Goal: Navigation & Orientation: Find specific page/section

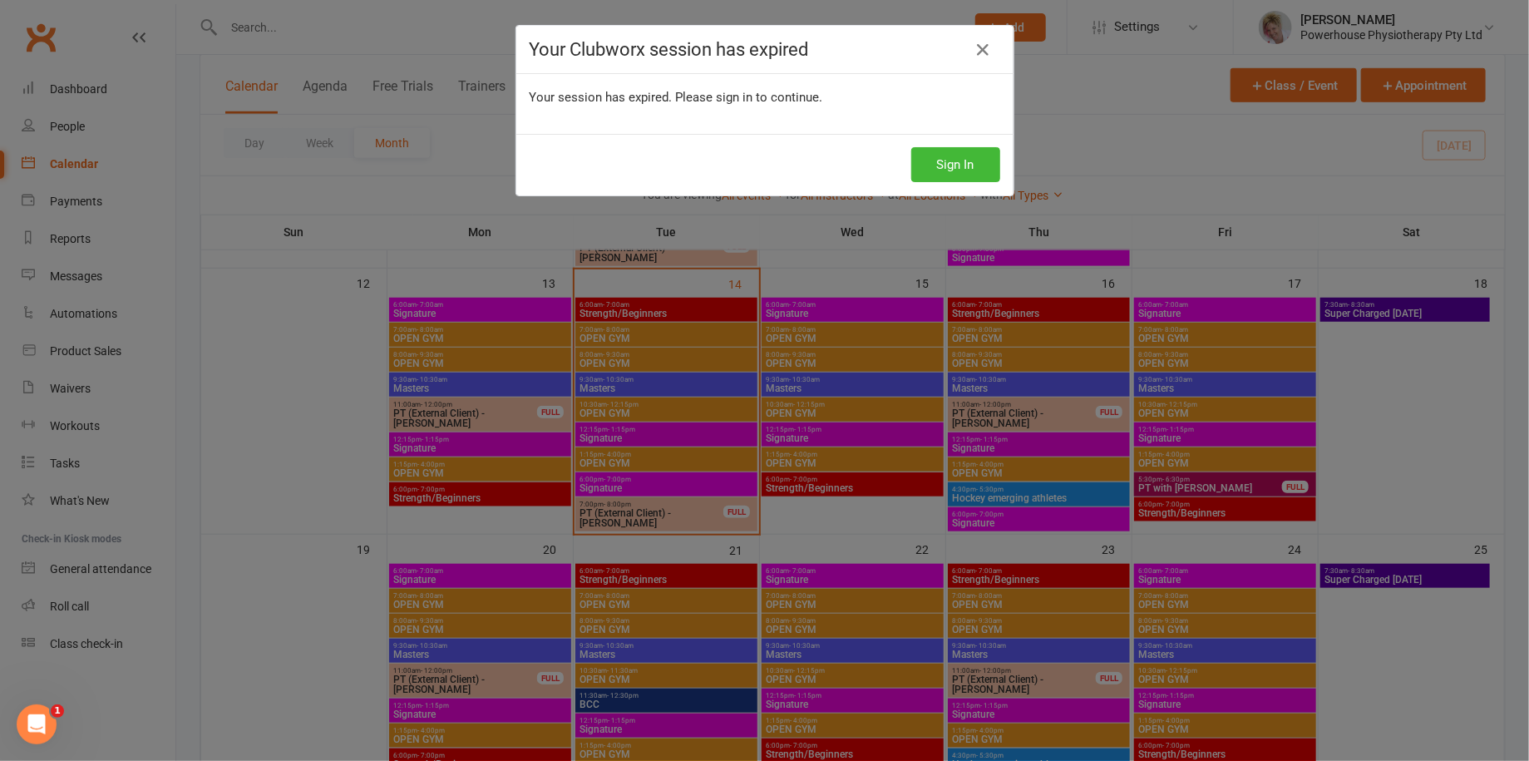
click at [974, 48] on icon at bounding box center [983, 50] width 20 height 20
click at [78, 128] on div "Your Clubworx session has expired Your session has expired. Please sign in to c…" at bounding box center [764, 380] width 1529 height 761
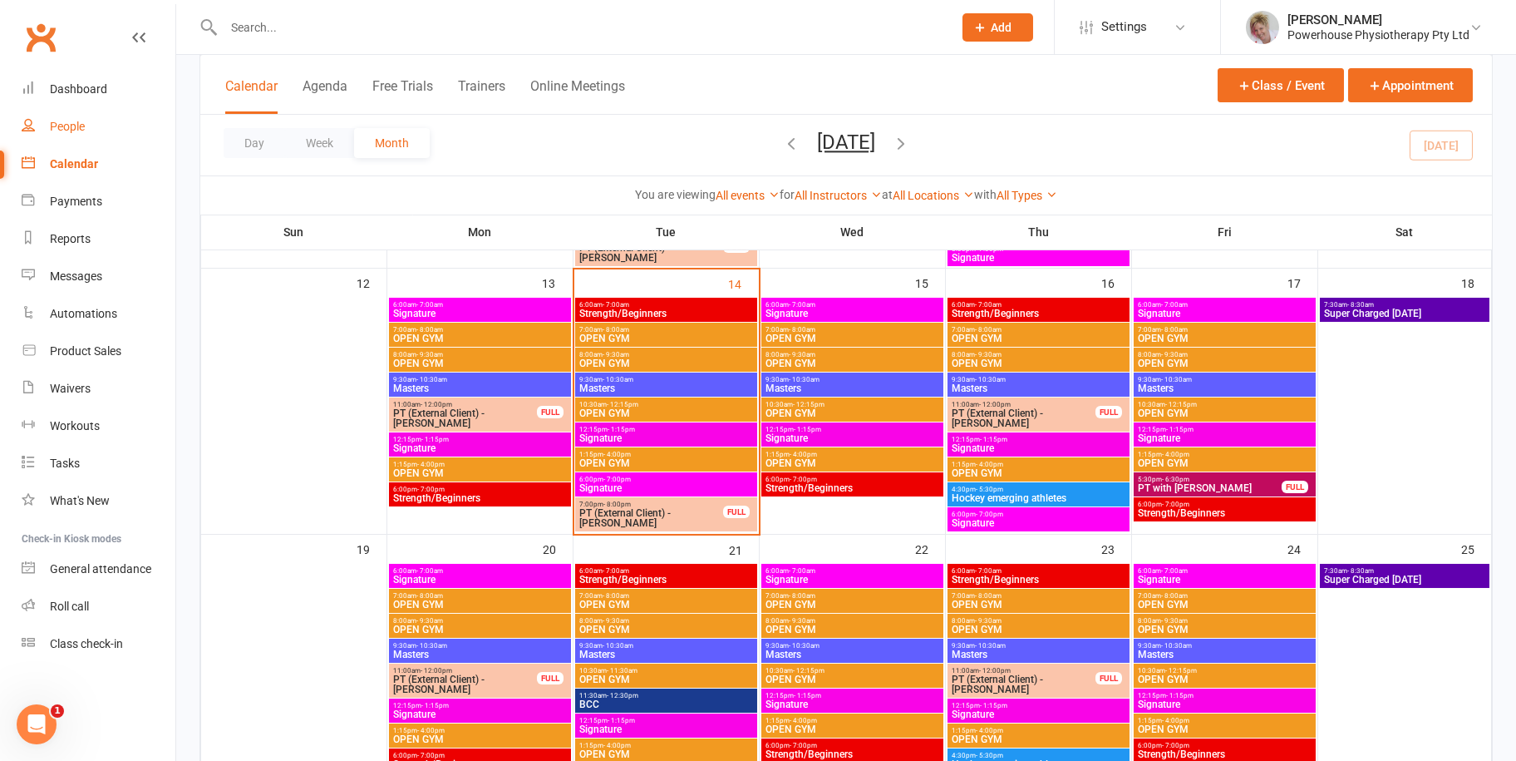
click at [76, 120] on div "People" at bounding box center [67, 126] width 35 height 13
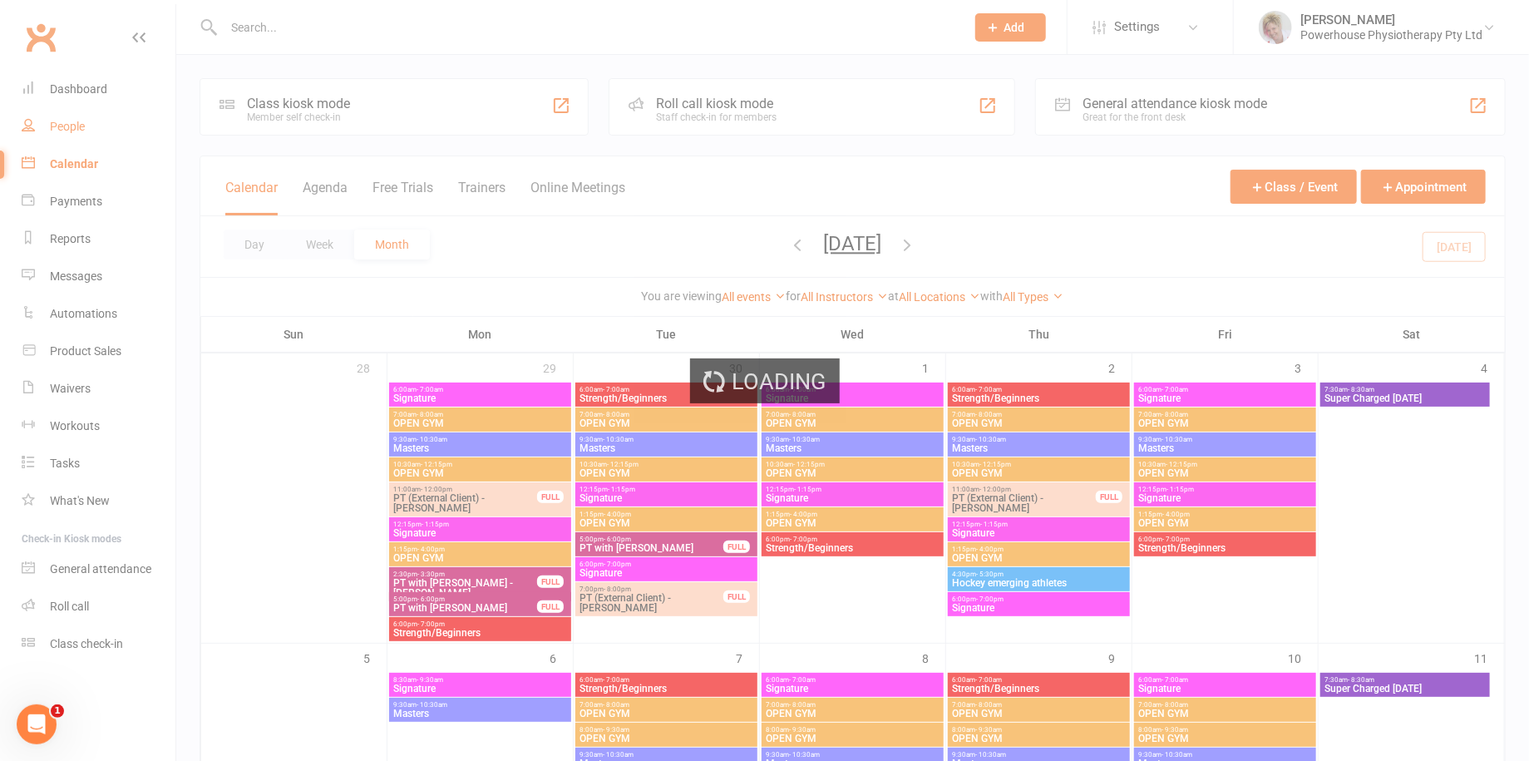
select select "100"
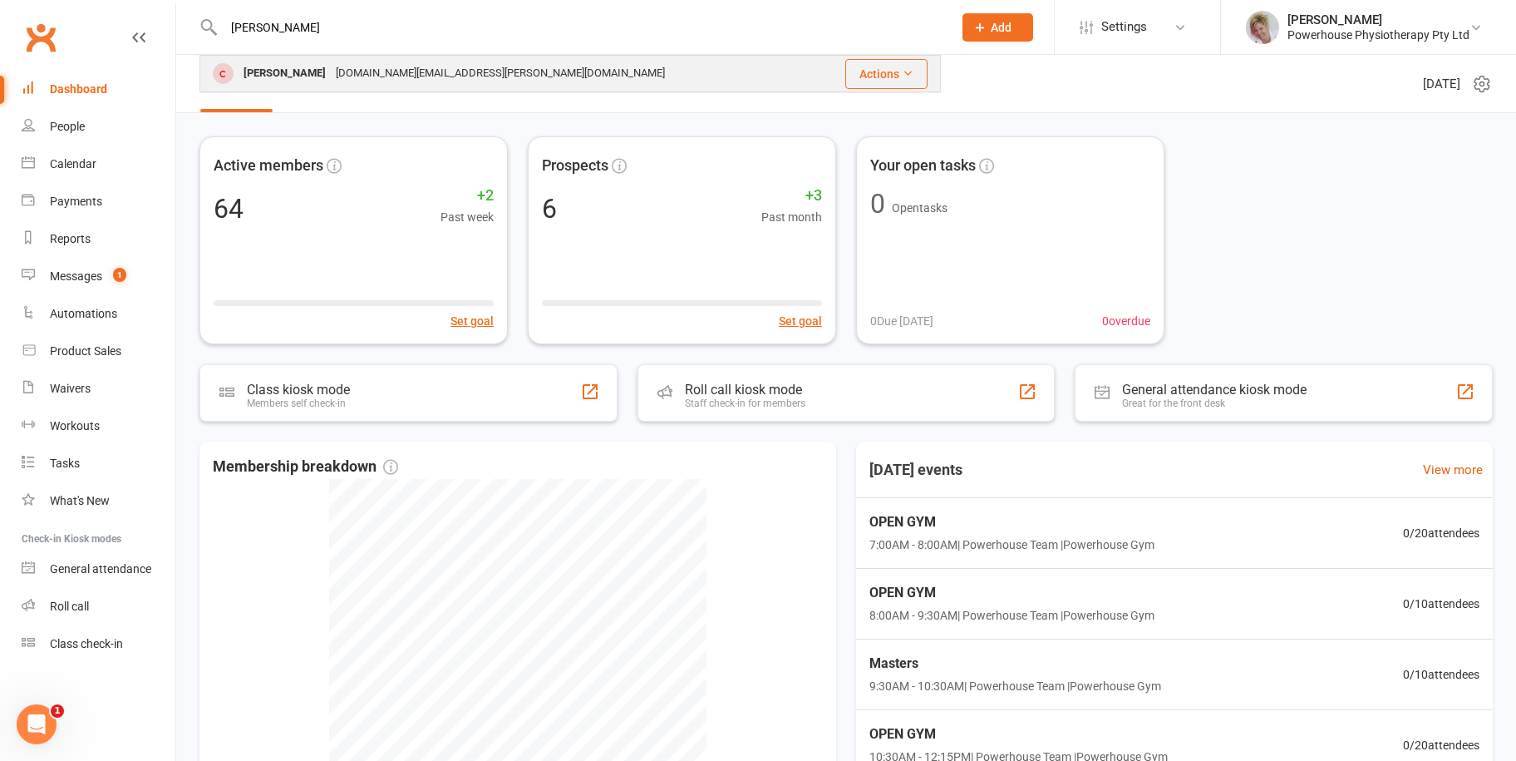
type input "[PERSON_NAME]"
click at [275, 76] on div "[PERSON_NAME]" at bounding box center [285, 74] width 92 height 24
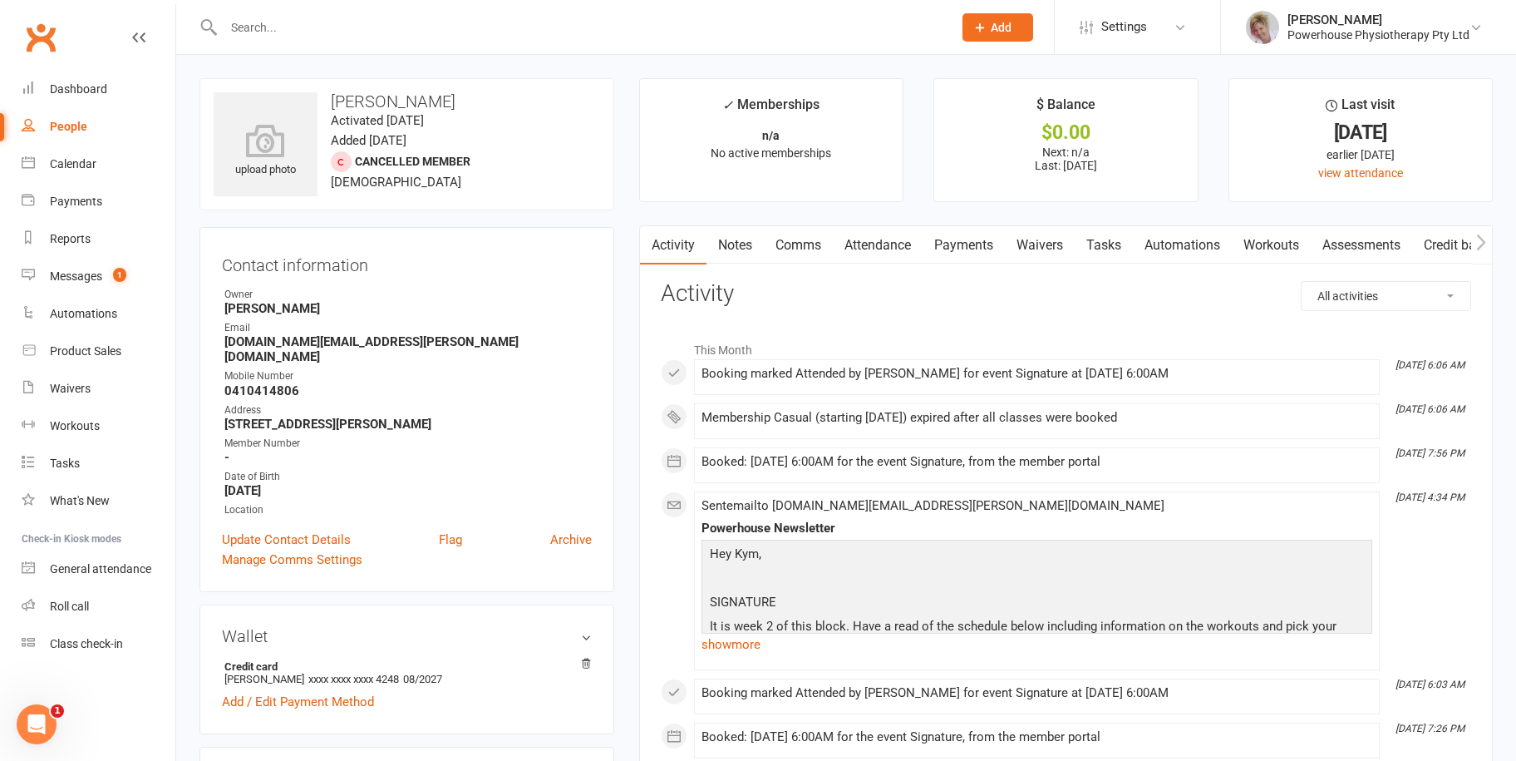
click at [973, 244] on link "Payments" at bounding box center [964, 245] width 82 height 38
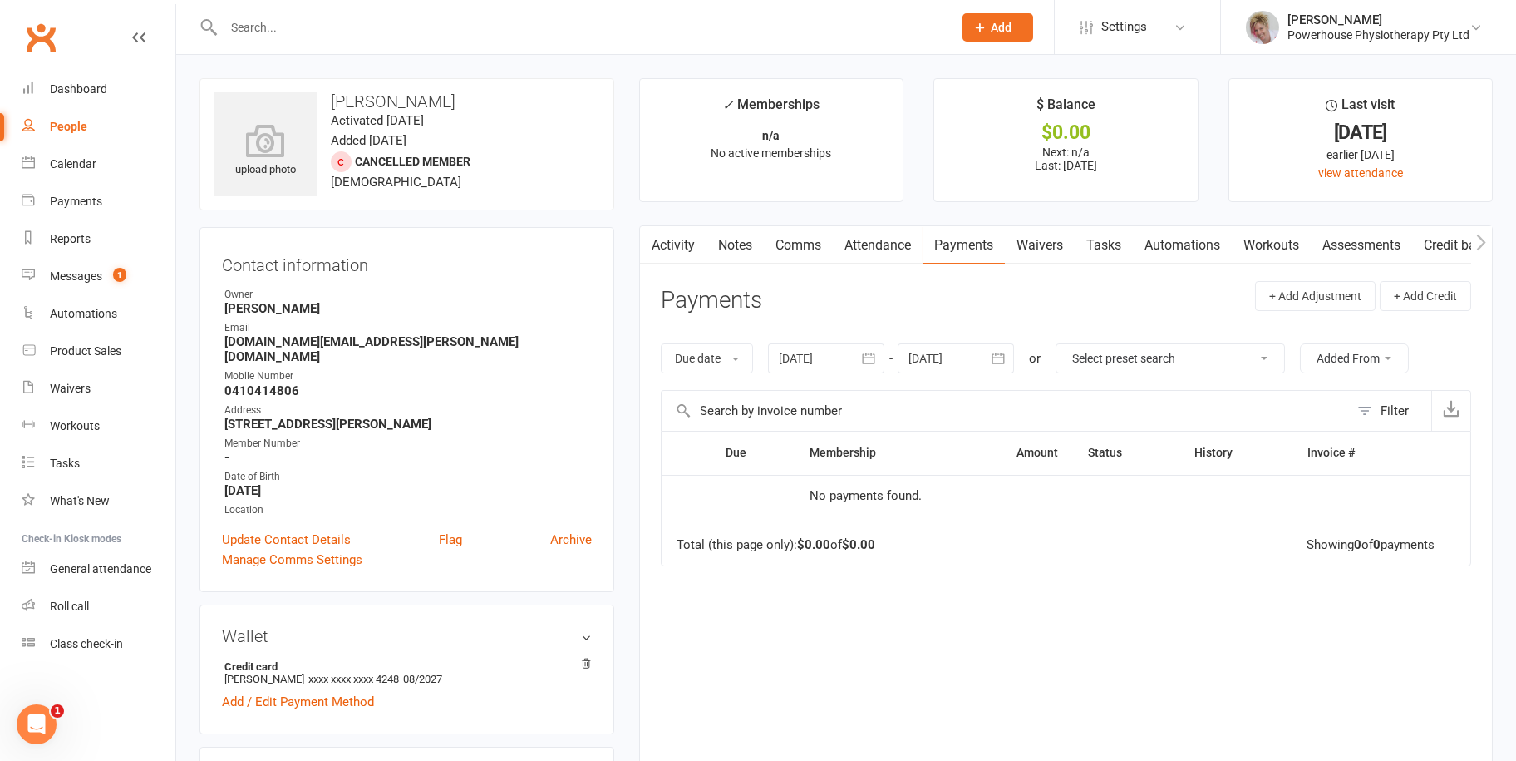
click at [1010, 353] on button "button" at bounding box center [999, 358] width 30 height 30
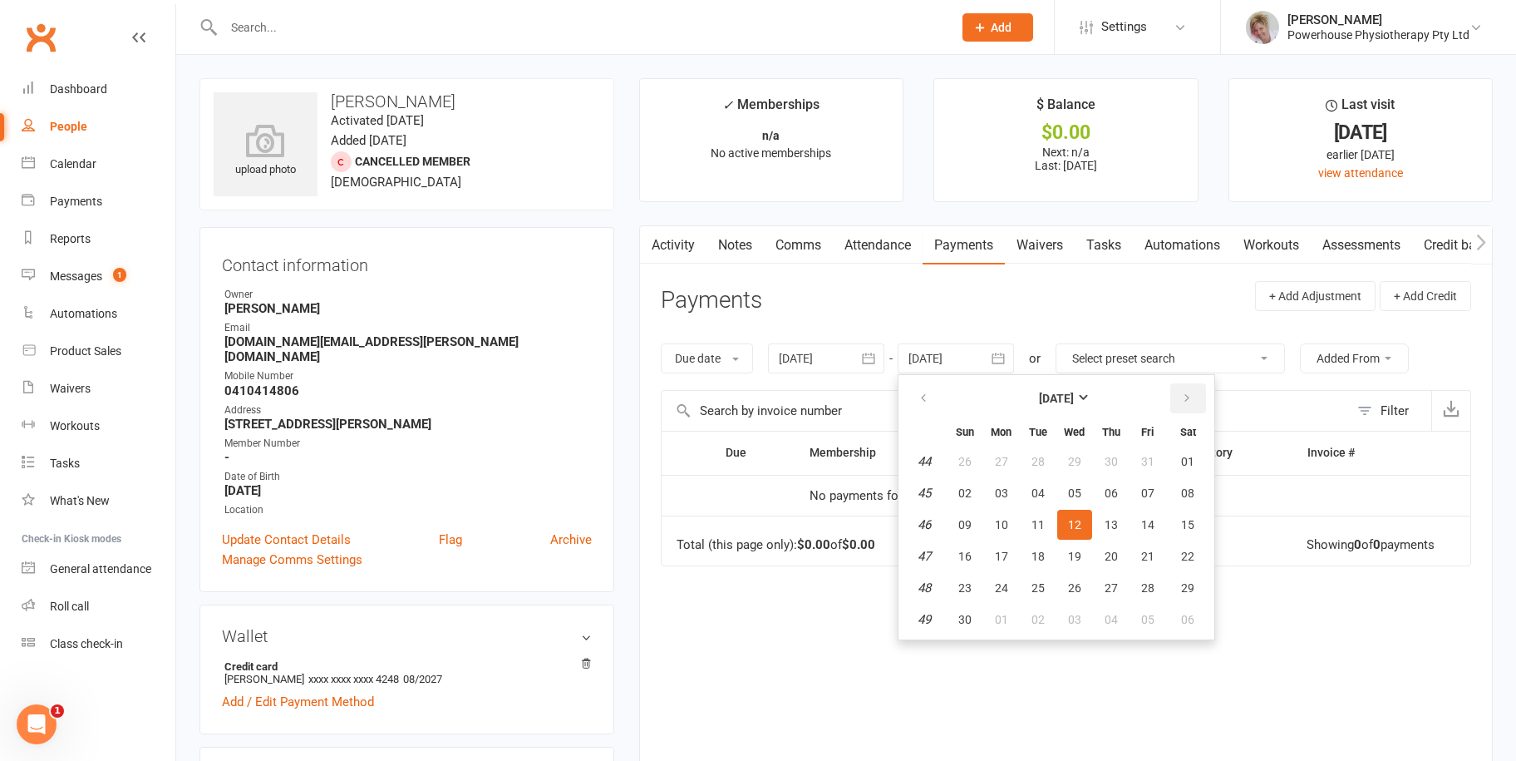
click at [1184, 396] on icon "button" at bounding box center [1187, 397] width 12 height 13
click at [1142, 508] on table "[DATE] Sun Mon Tue Wed Thu Fri Sat 10 01 02 03 04 05 06 07 11 08 09 10 11 12 13…" at bounding box center [1056, 507] width 309 height 258
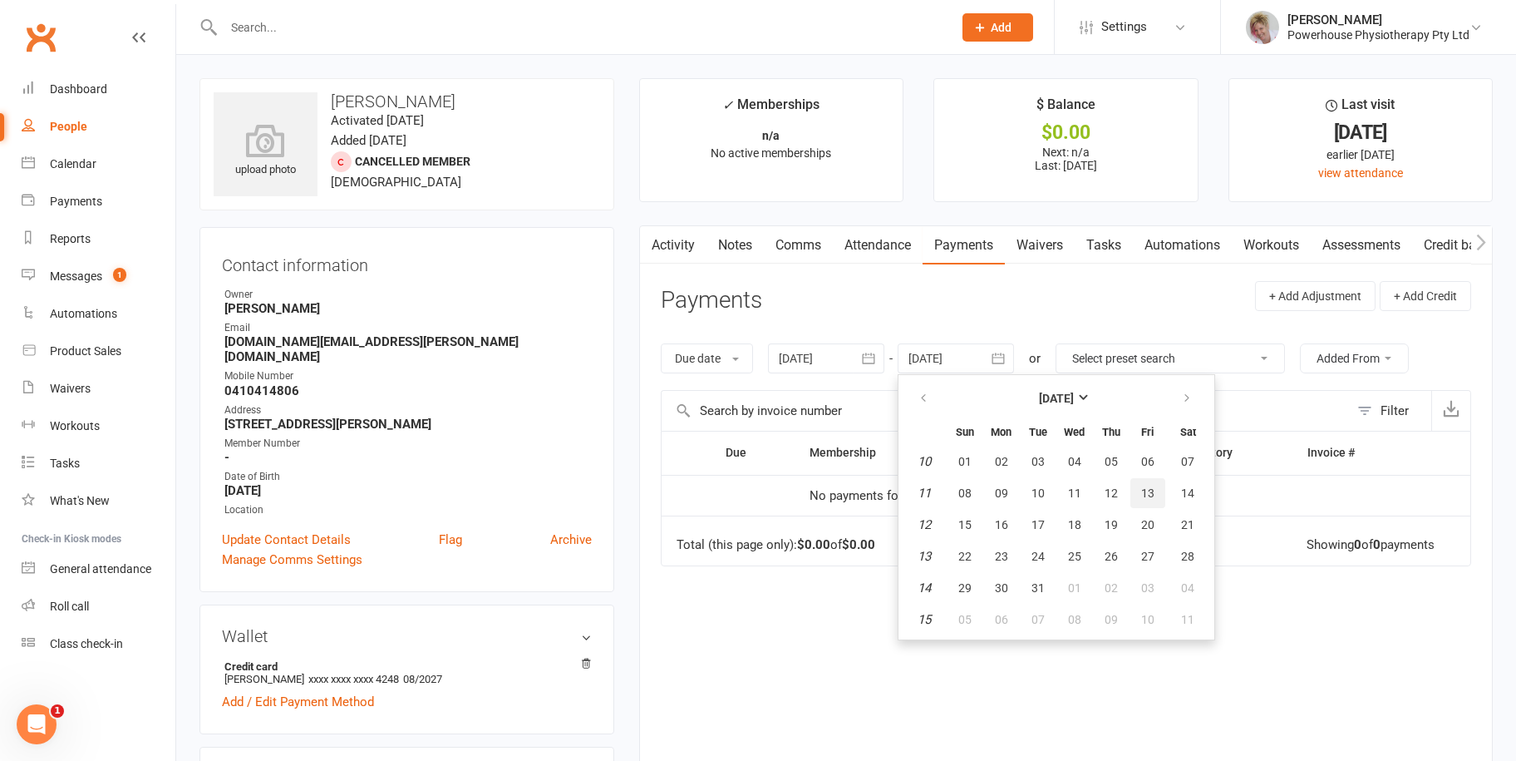
click at [1157, 480] on button "13" at bounding box center [1147, 493] width 35 height 30
type input "[DATE]"
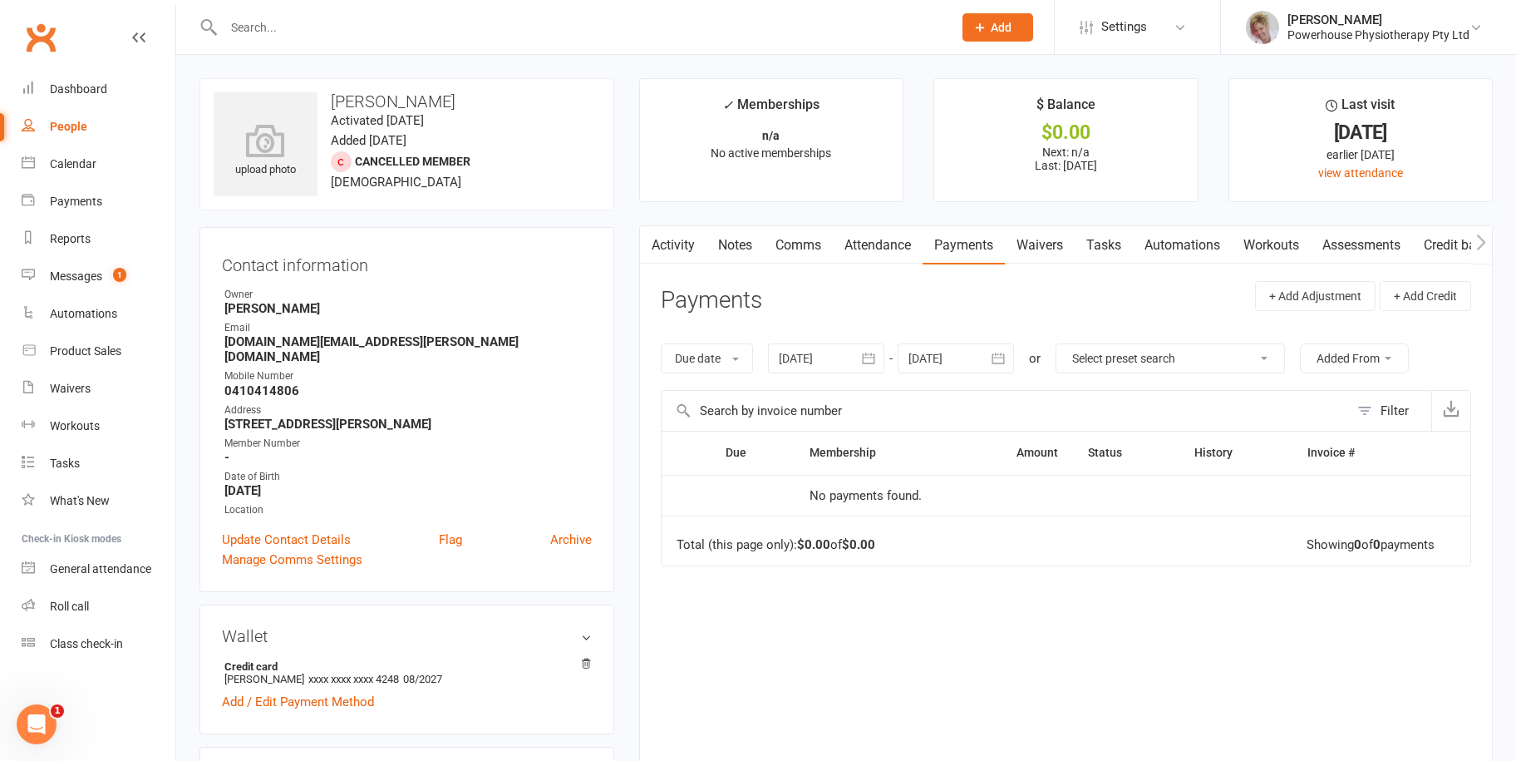
click at [871, 357] on icon "button" at bounding box center [869, 357] width 12 height 11
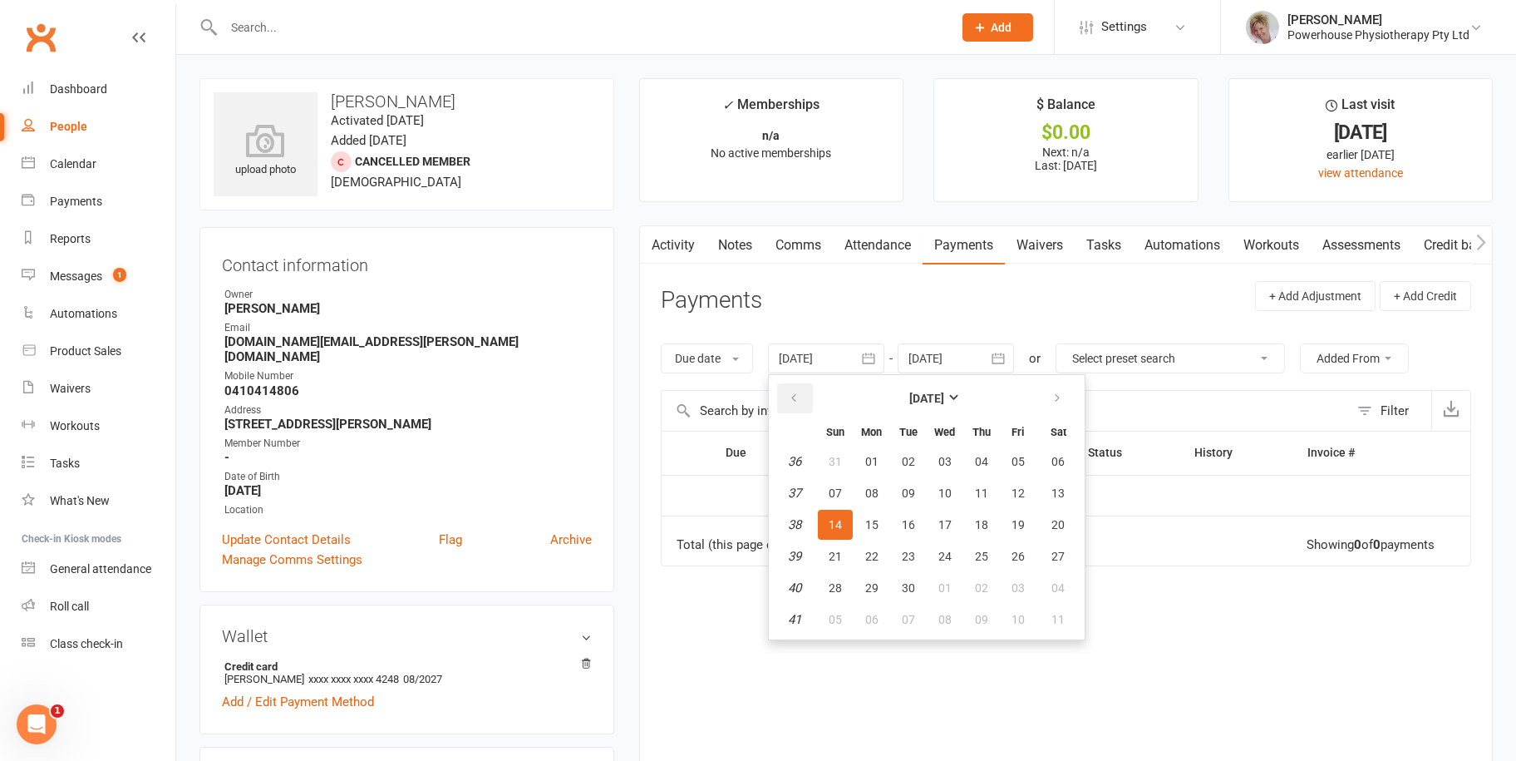
click at [786, 398] on button "button" at bounding box center [795, 398] width 36 height 30
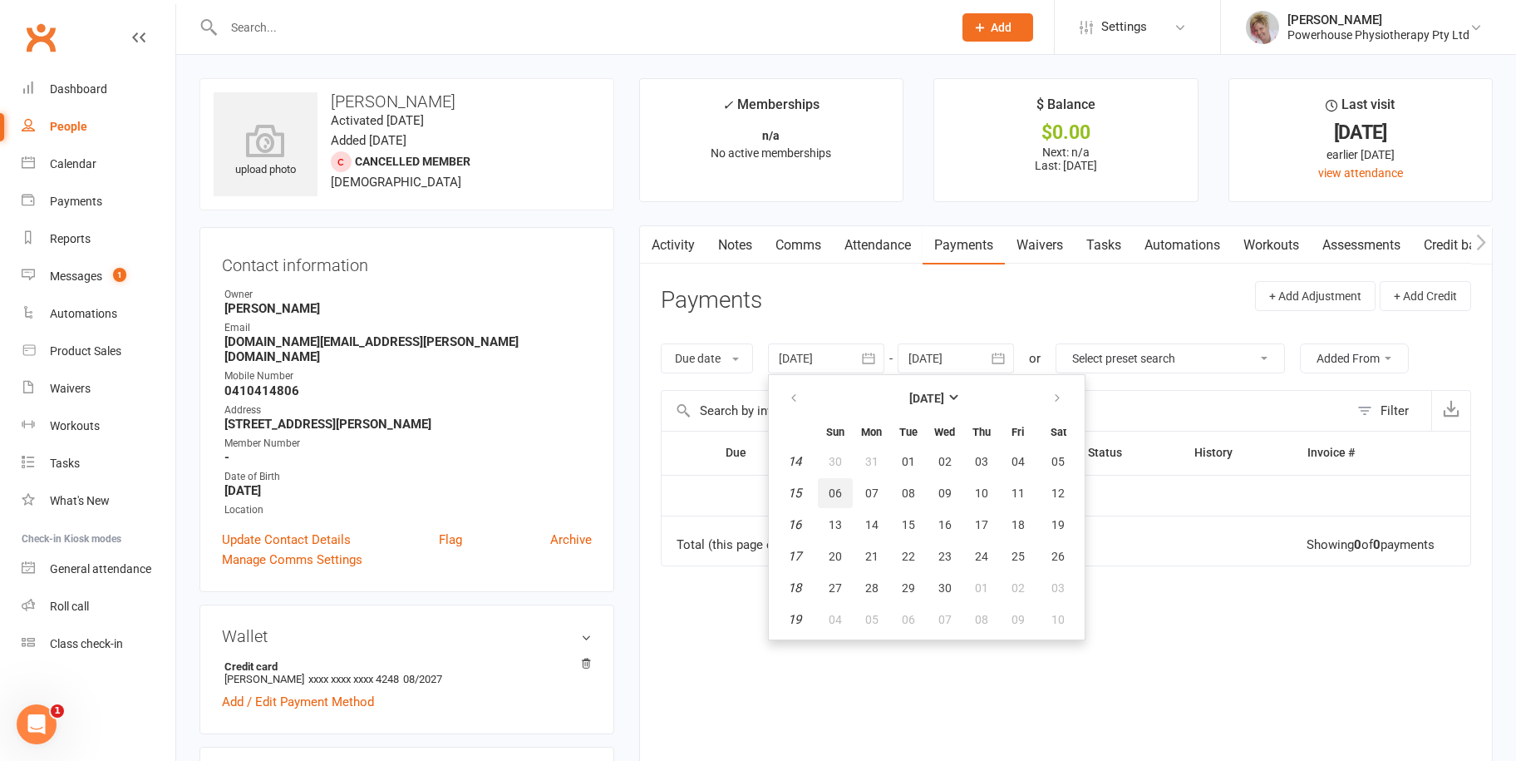
click at [840, 495] on span "06" at bounding box center [835, 492] width 13 height 13
type input "[DATE]"
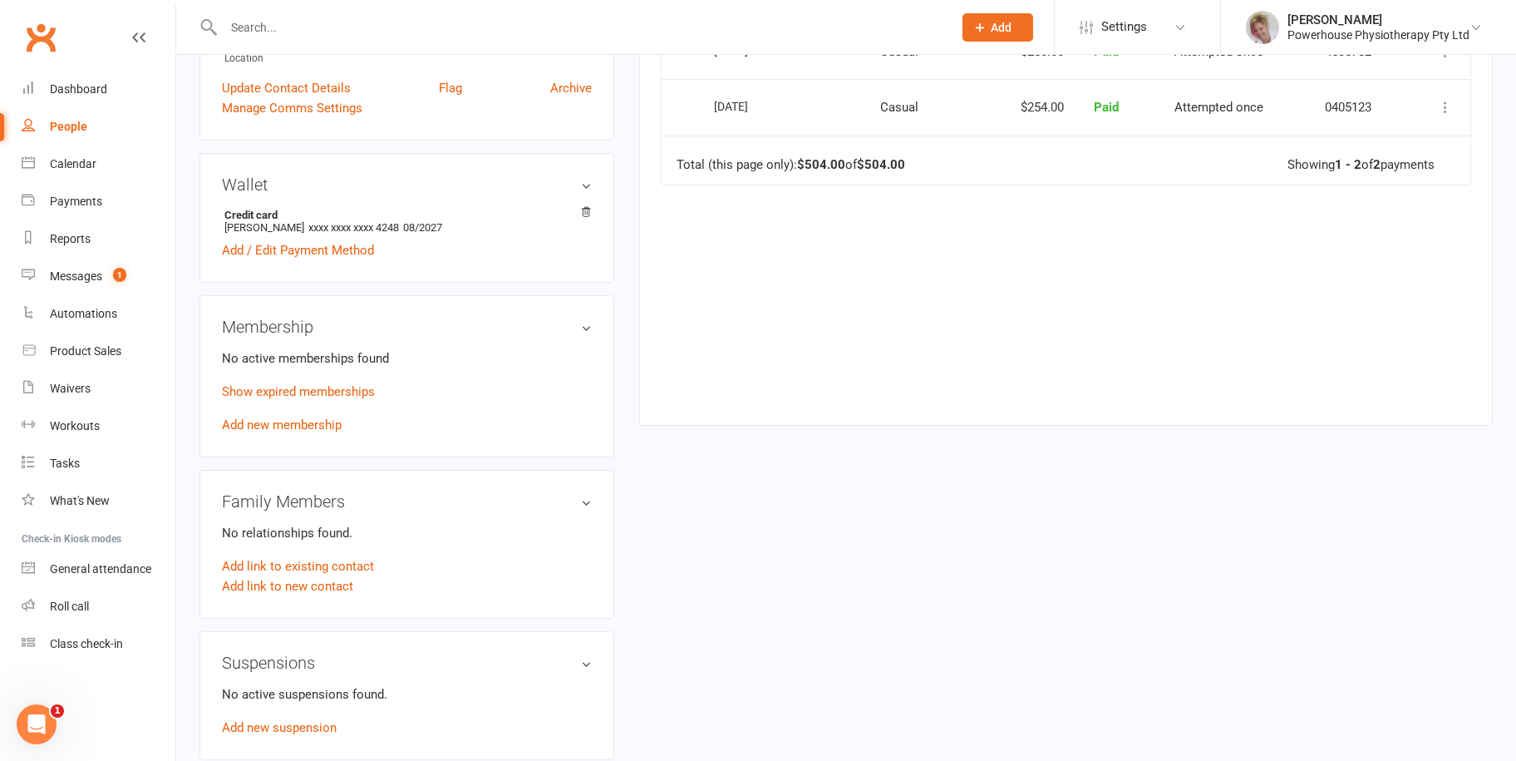
scroll to position [249, 0]
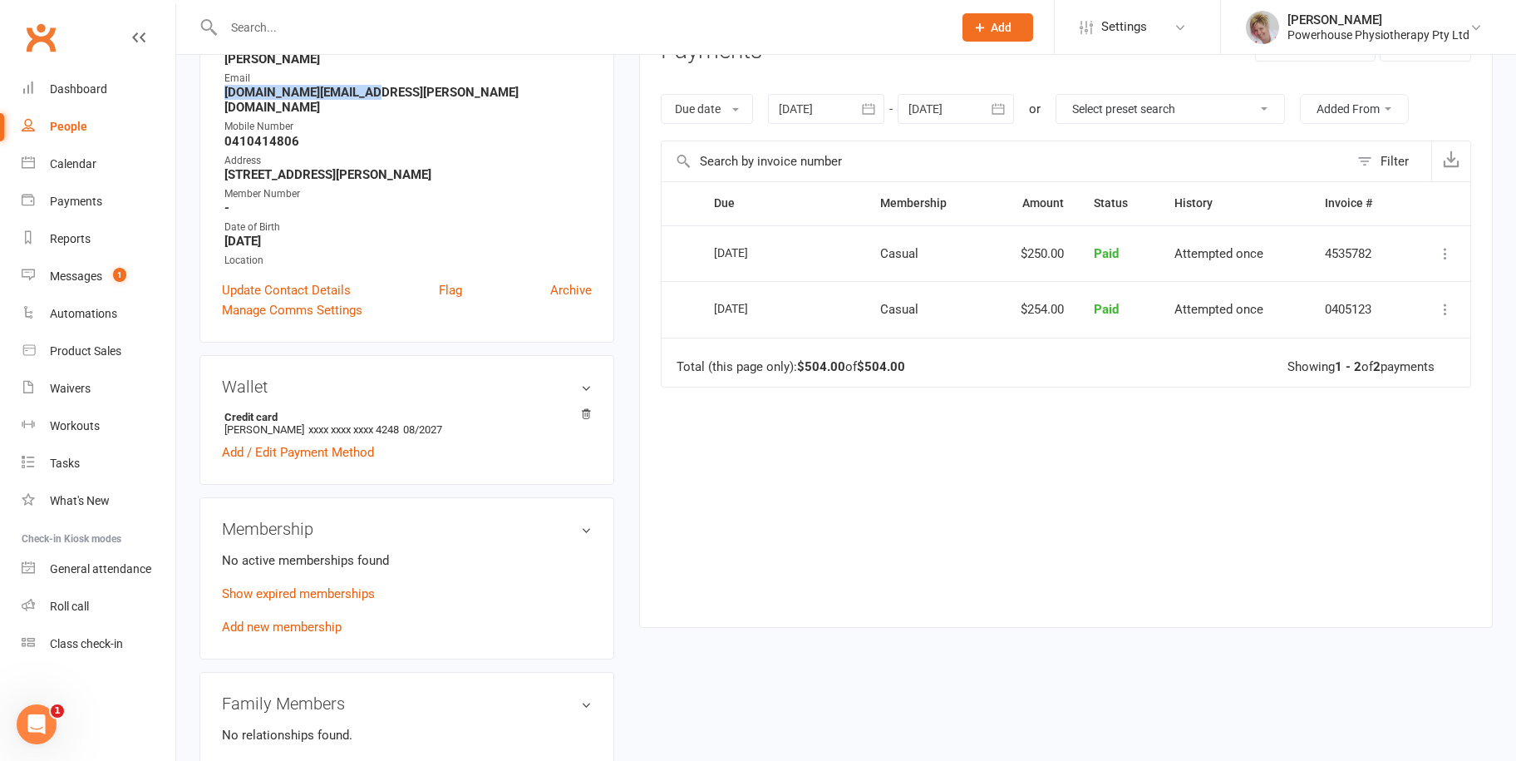
drag, startPoint x: 382, startPoint y: 90, endPoint x: 219, endPoint y: 99, distance: 163.2
click at [219, 99] on div "Contact information Owner [PERSON_NAME] Email [DOMAIN_NAME][EMAIL_ADDRESS][PERS…" at bounding box center [406, 160] width 415 height 365
copy strong "[DOMAIN_NAME][EMAIL_ADDRESS][PERSON_NAME][DOMAIN_NAME]"
click at [85, 126] on div "People" at bounding box center [68, 126] width 37 height 13
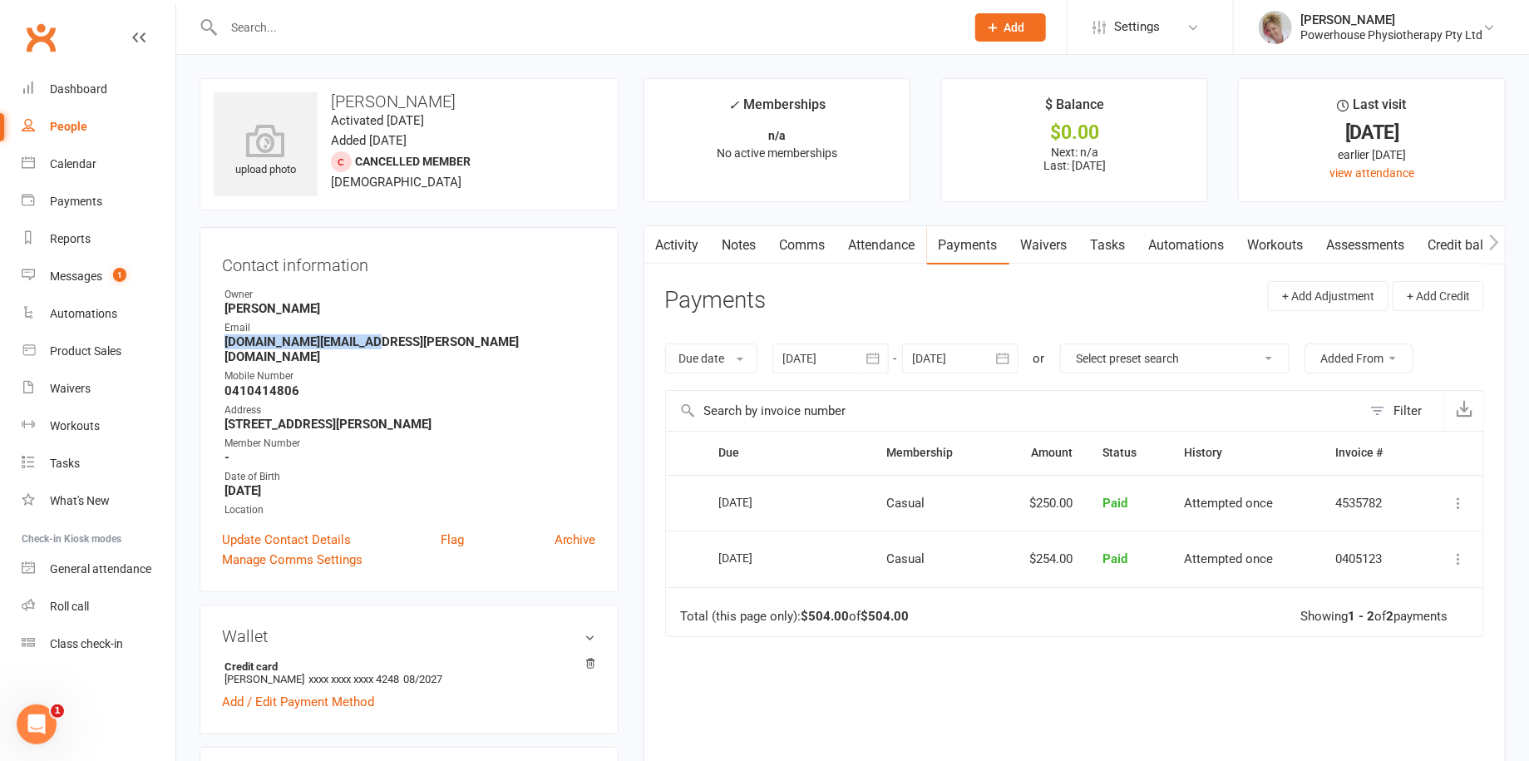
select select "100"
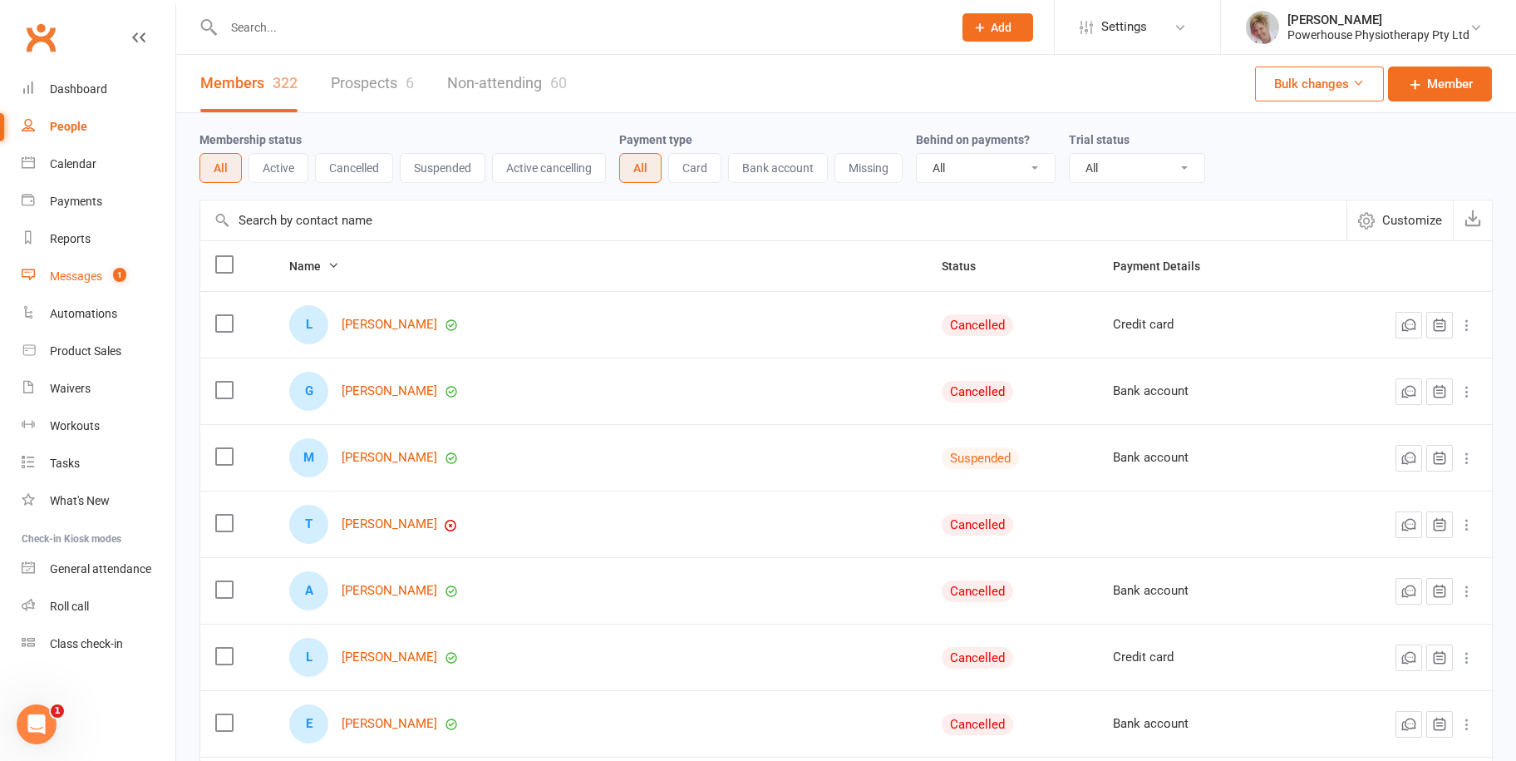
click at [93, 276] on div "Messages" at bounding box center [76, 275] width 52 height 13
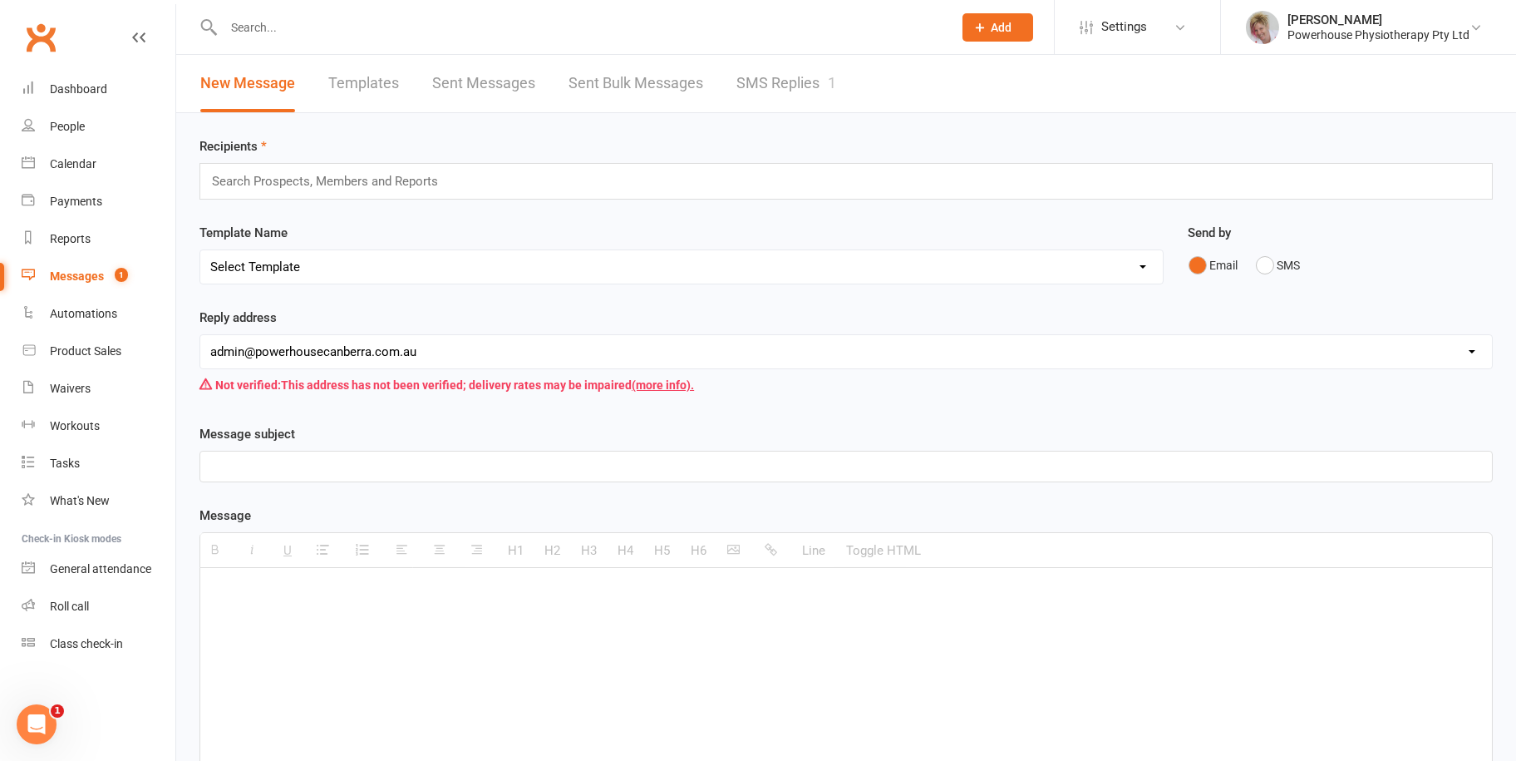
click at [781, 92] on link "SMS Replies 1" at bounding box center [786, 83] width 100 height 57
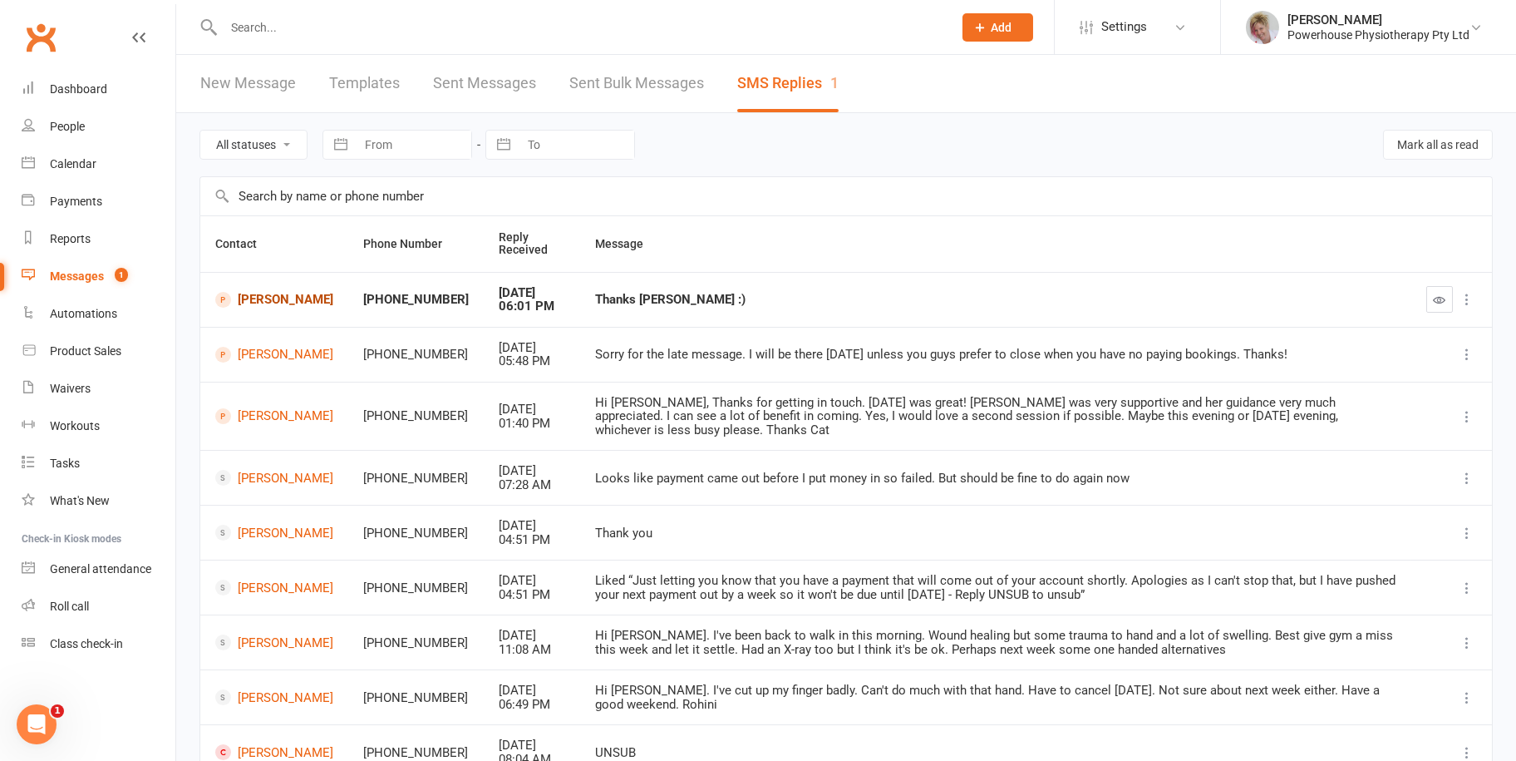
click at [266, 293] on link "[PERSON_NAME]" at bounding box center [274, 300] width 118 height 16
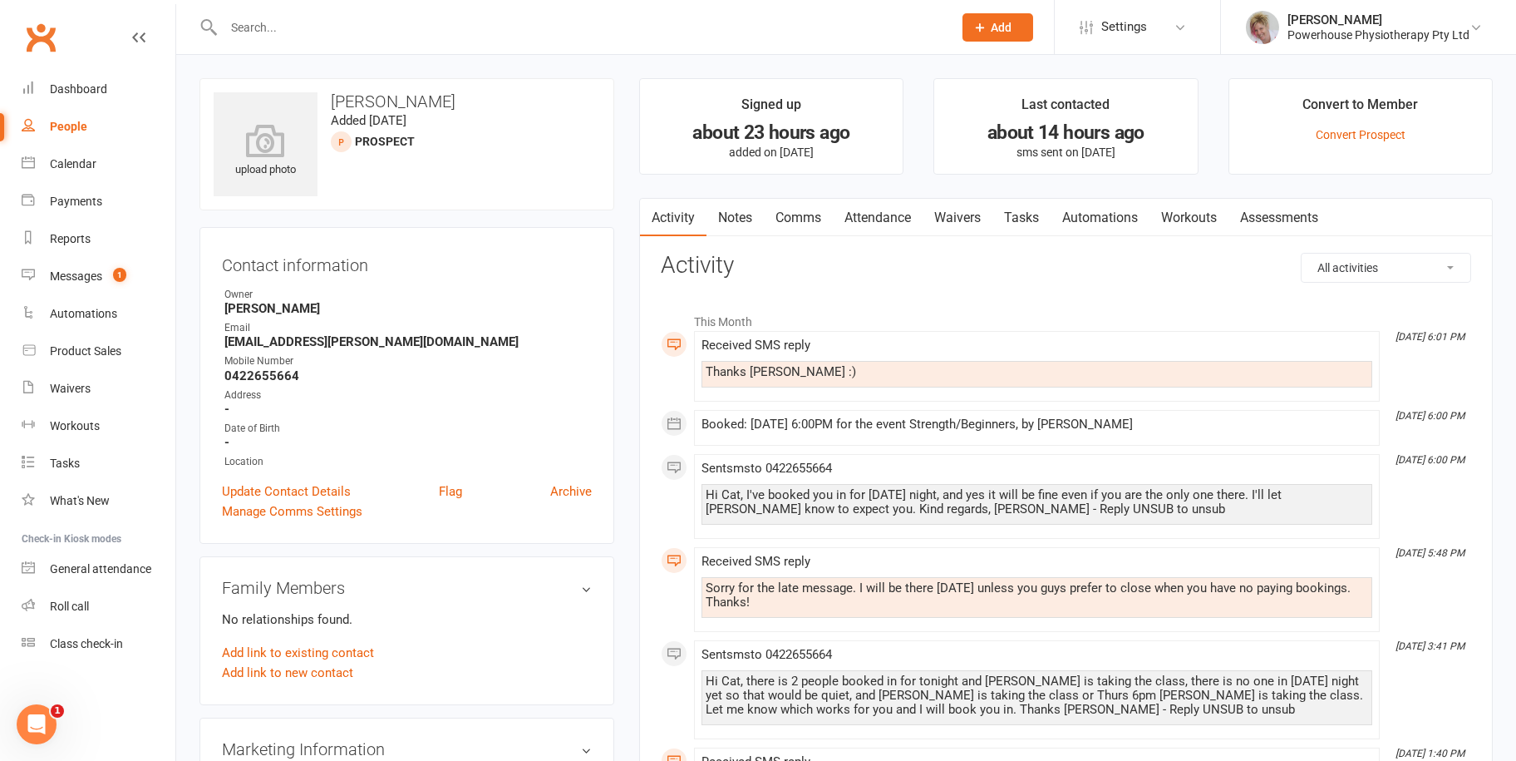
click at [791, 372] on div "Thanks [PERSON_NAME] :)" at bounding box center [1037, 372] width 662 height 14
click at [86, 269] on div "Messages" at bounding box center [76, 275] width 52 height 13
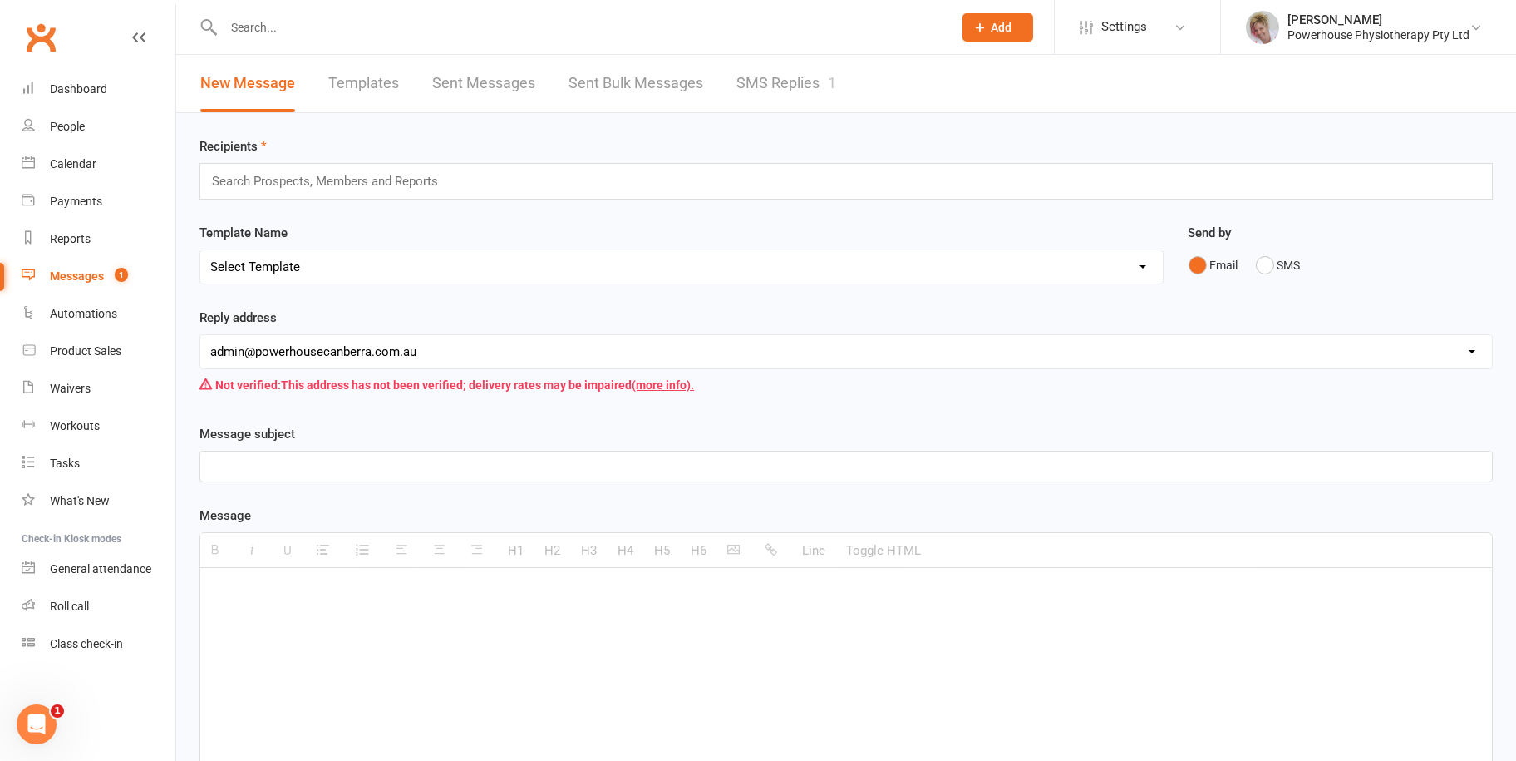
click at [790, 75] on link "SMS Replies 1" at bounding box center [786, 83] width 100 height 57
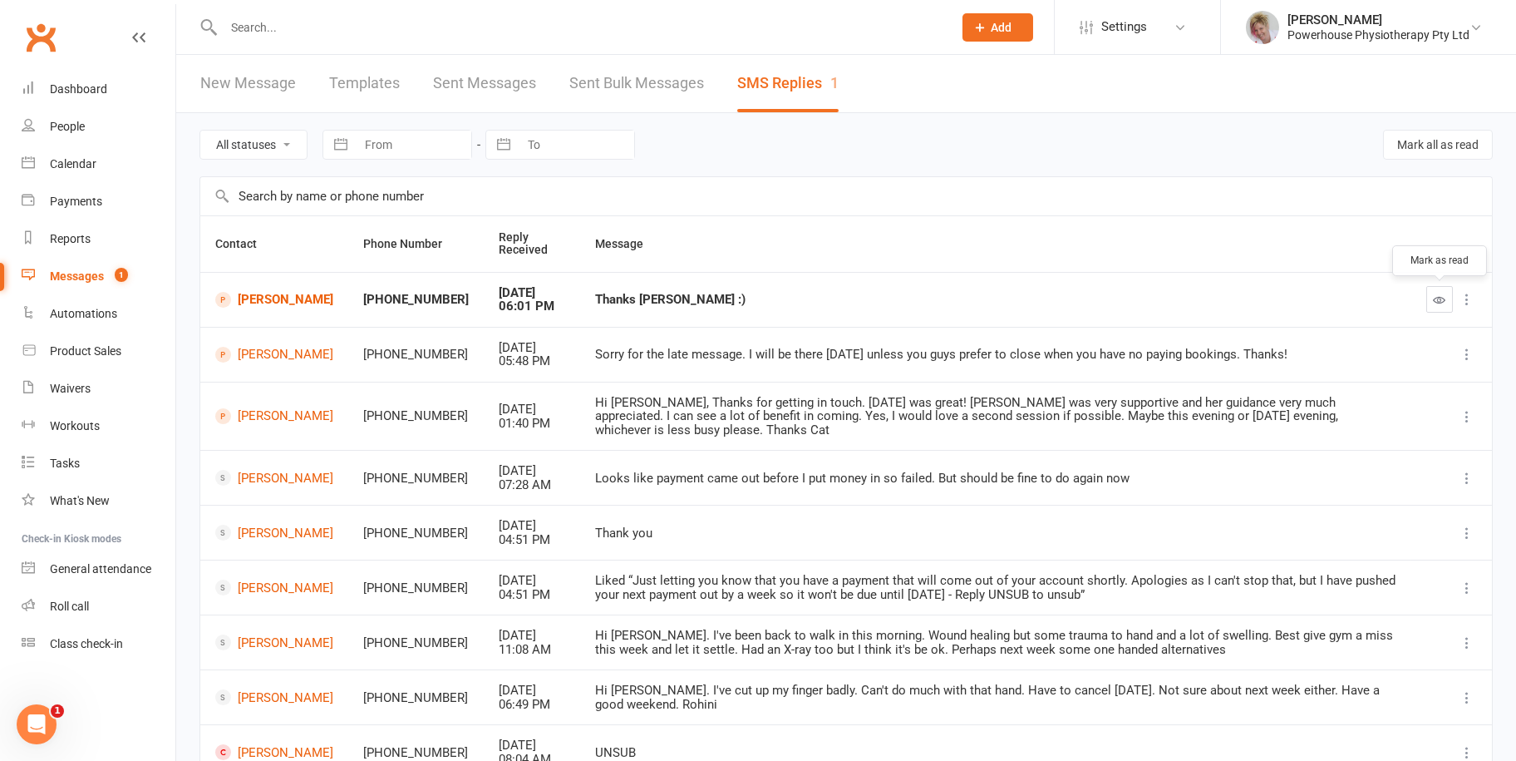
click at [1440, 290] on button "button" at bounding box center [1439, 299] width 27 height 27
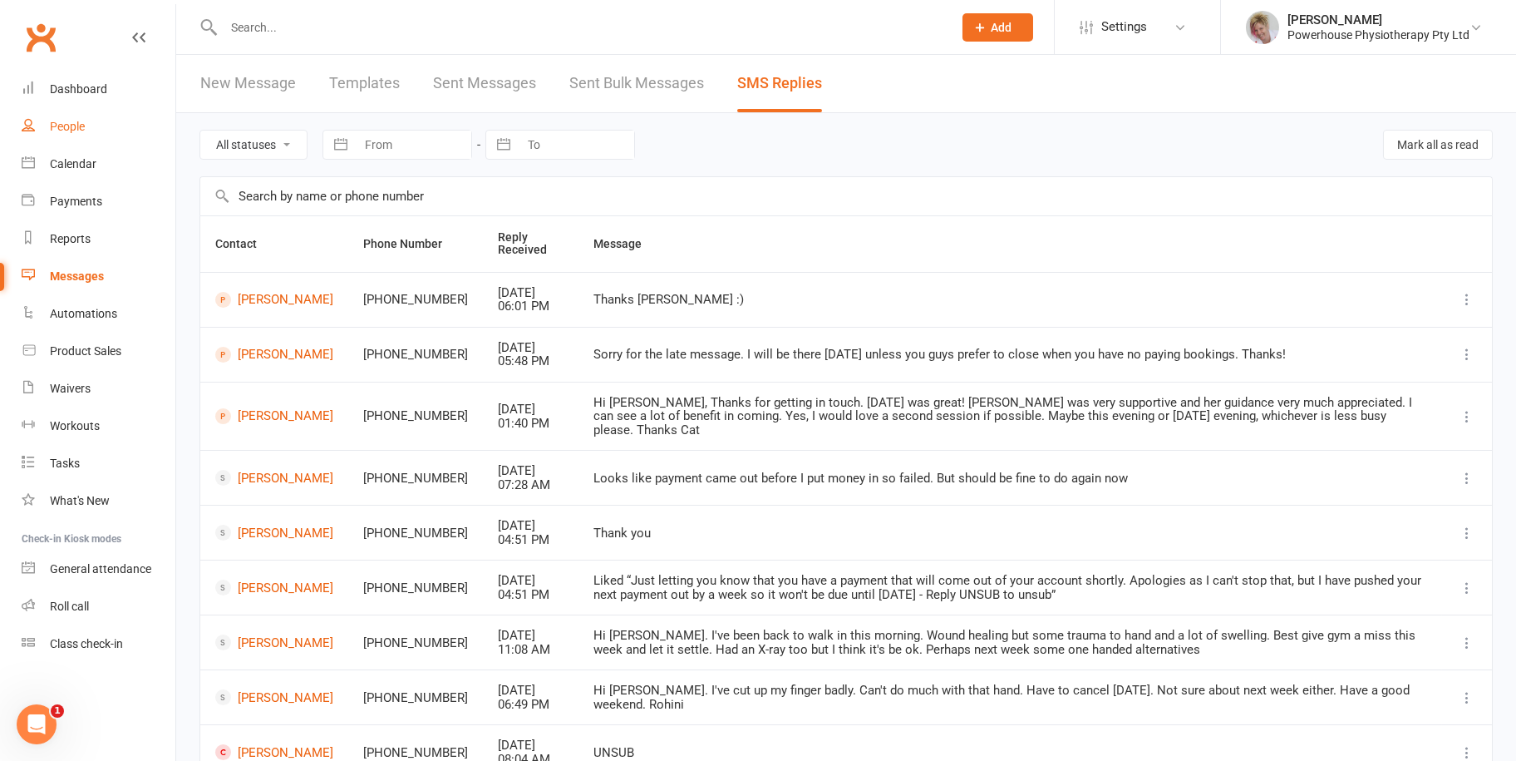
click at [66, 120] on div "People" at bounding box center [67, 126] width 35 height 13
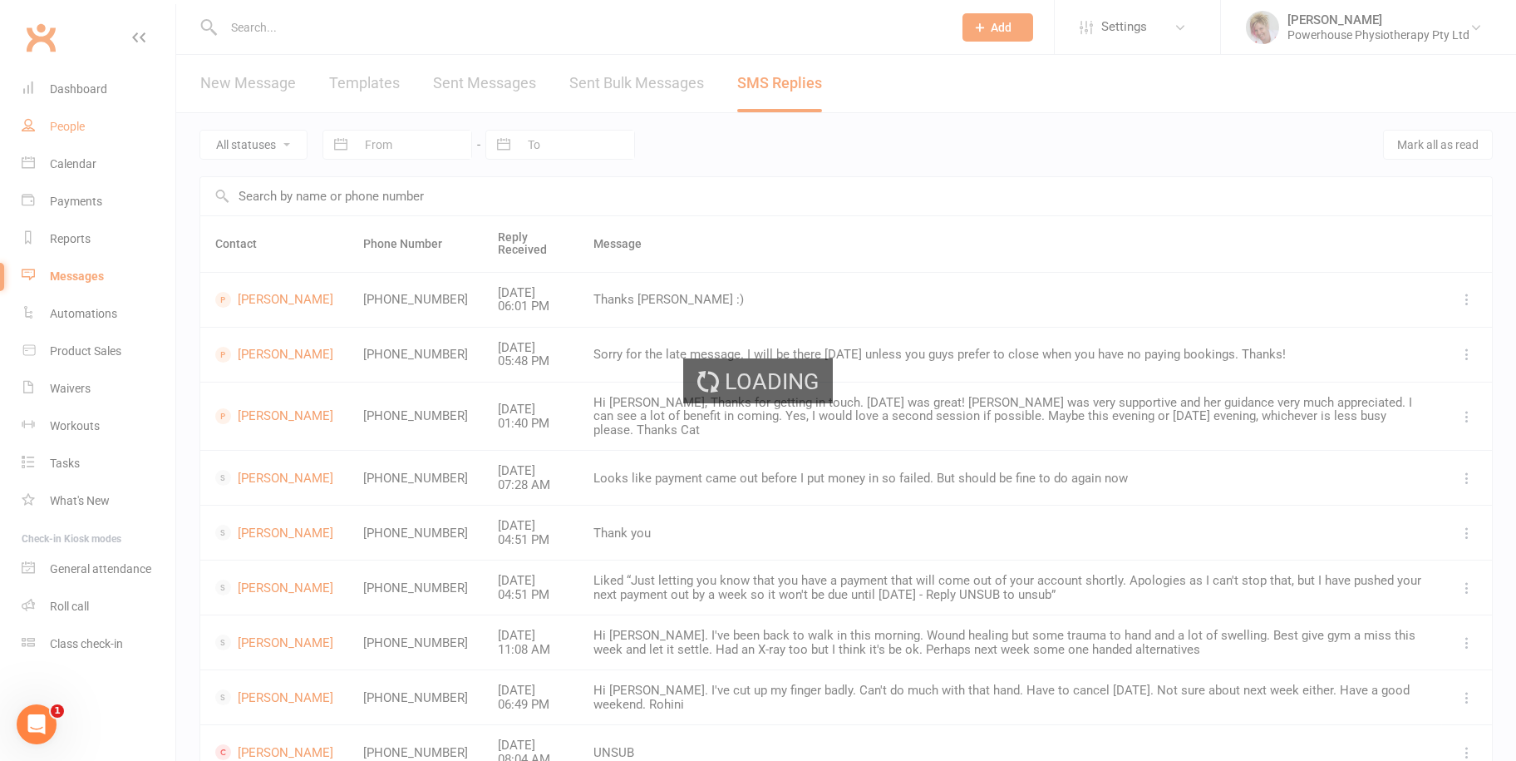
select select "100"
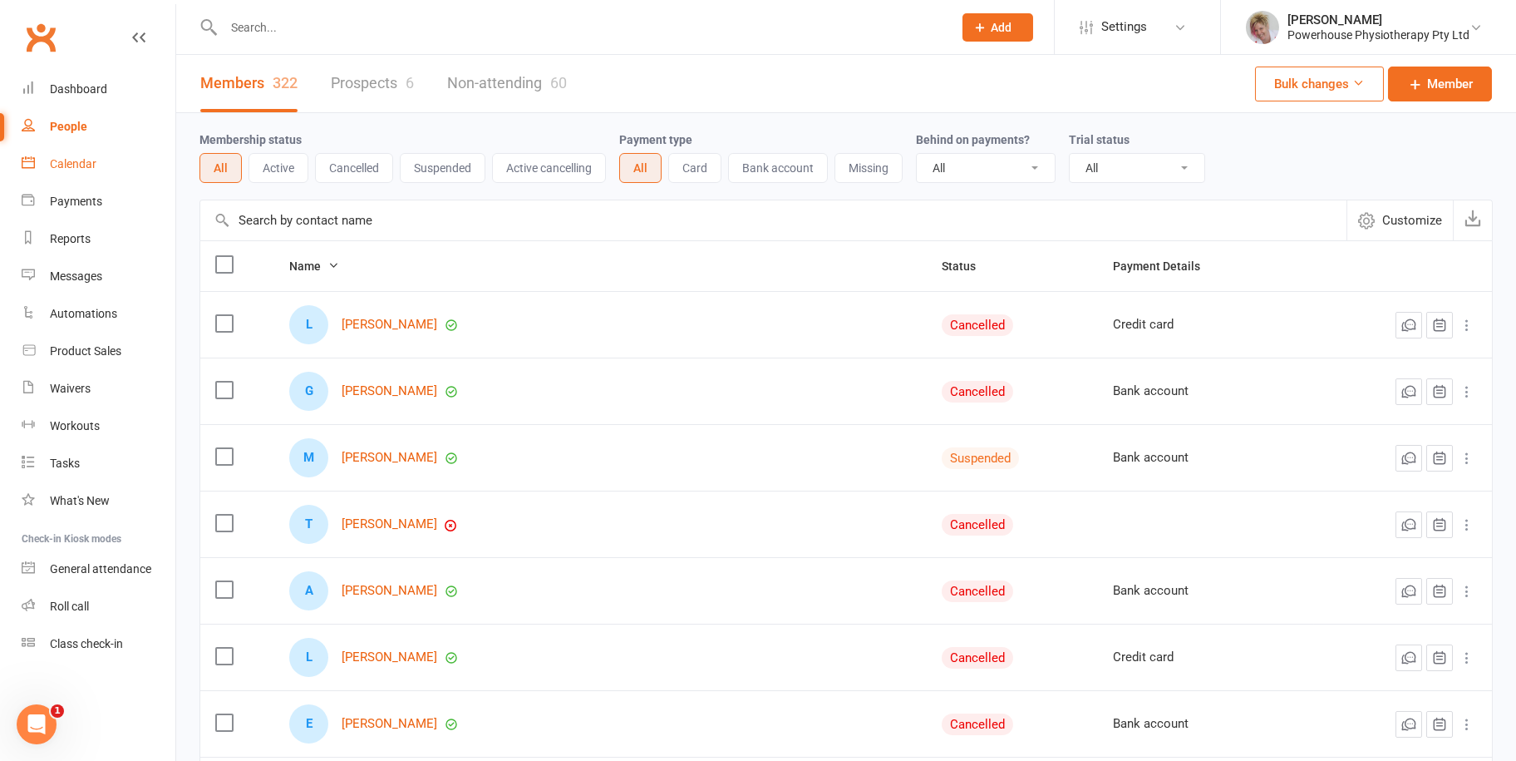
click at [71, 154] on link "Calendar" at bounding box center [99, 163] width 154 height 37
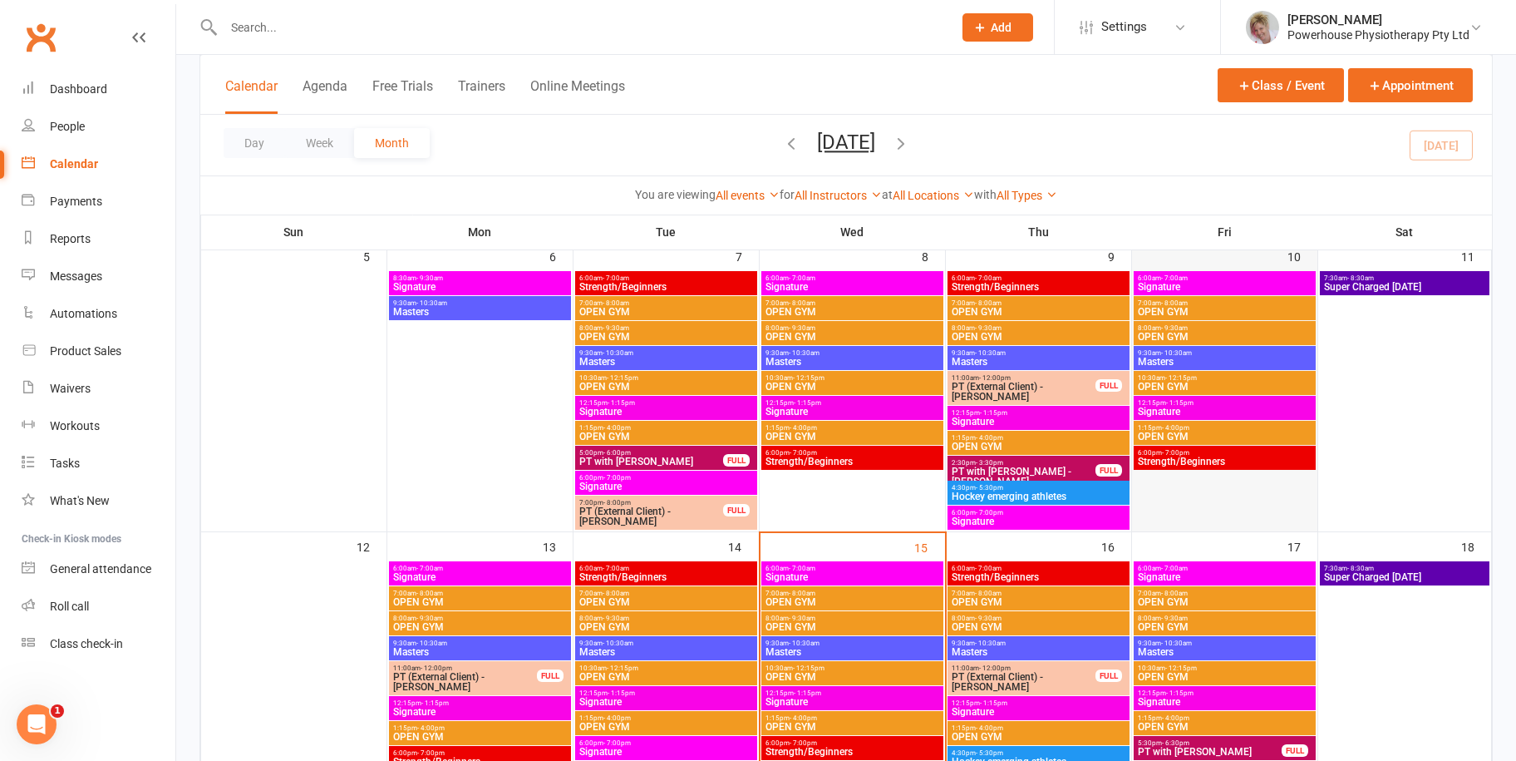
scroll to position [416, 0]
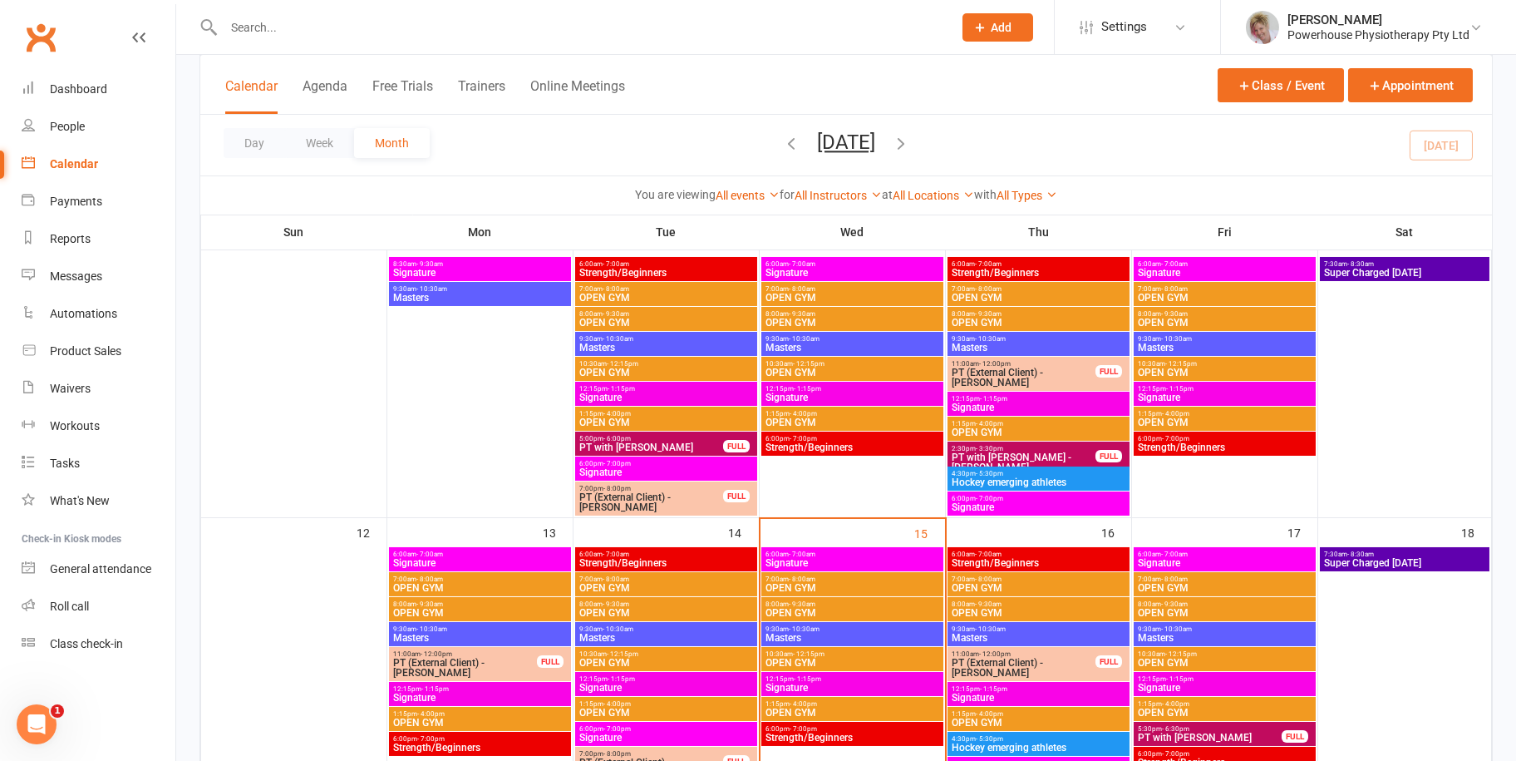
click at [847, 556] on span "6:00am - 7:00am" at bounding box center [852, 553] width 175 height 7
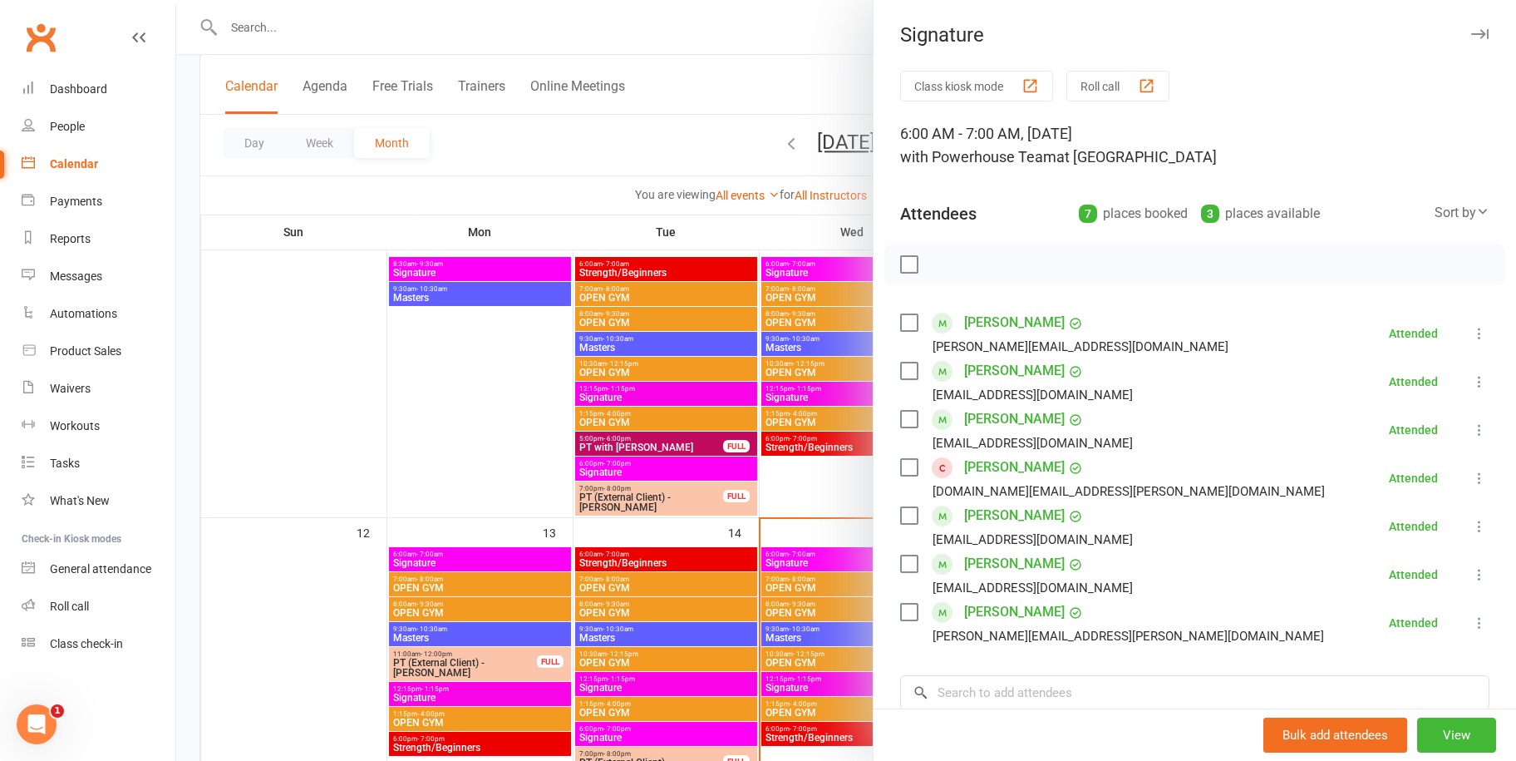
click at [1471, 35] on icon "button" at bounding box center [1479, 34] width 17 height 10
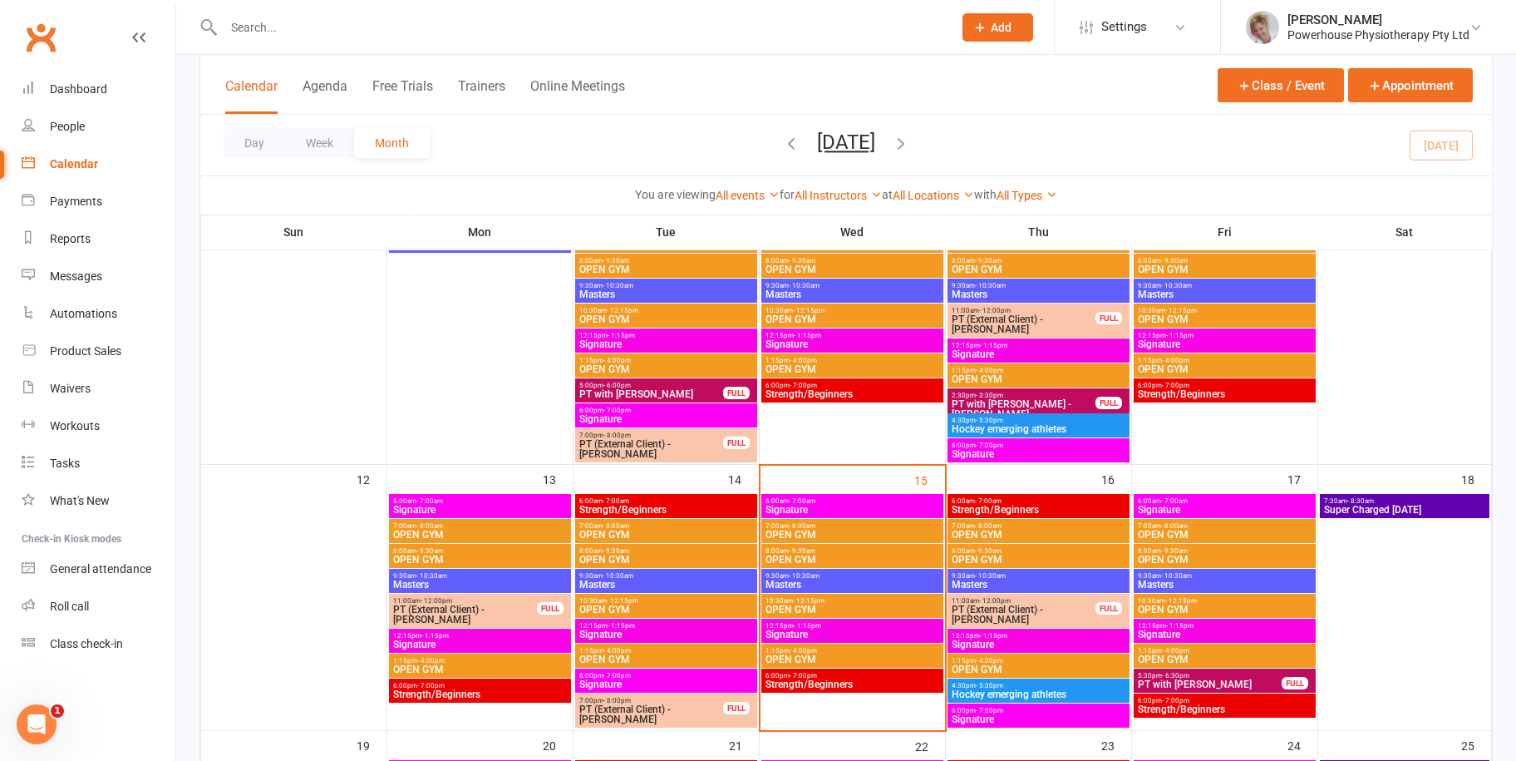
scroll to position [499, 0]
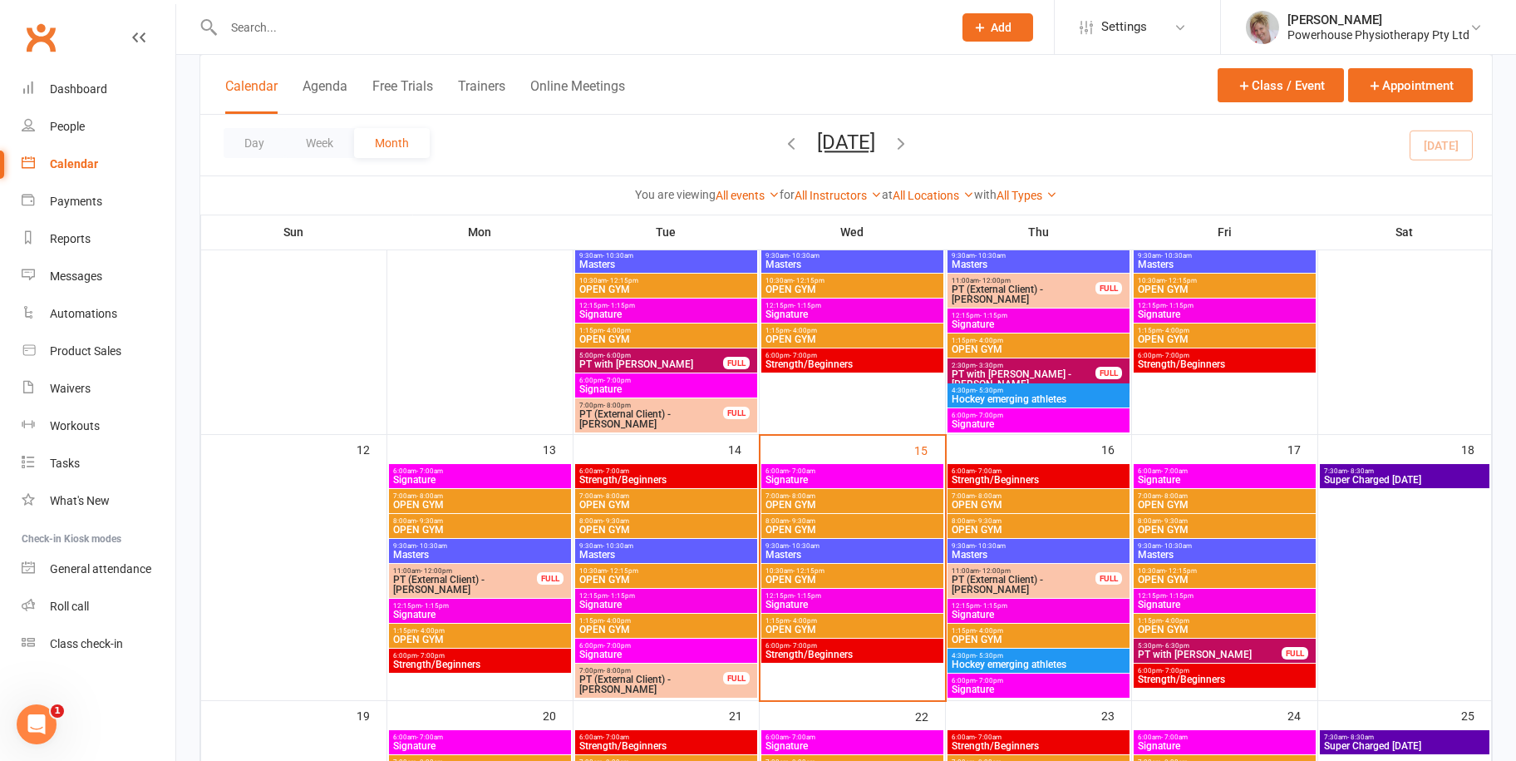
click at [1012, 464] on div "6:00am - 7:00am Strength/Beginners" at bounding box center [1039, 476] width 182 height 24
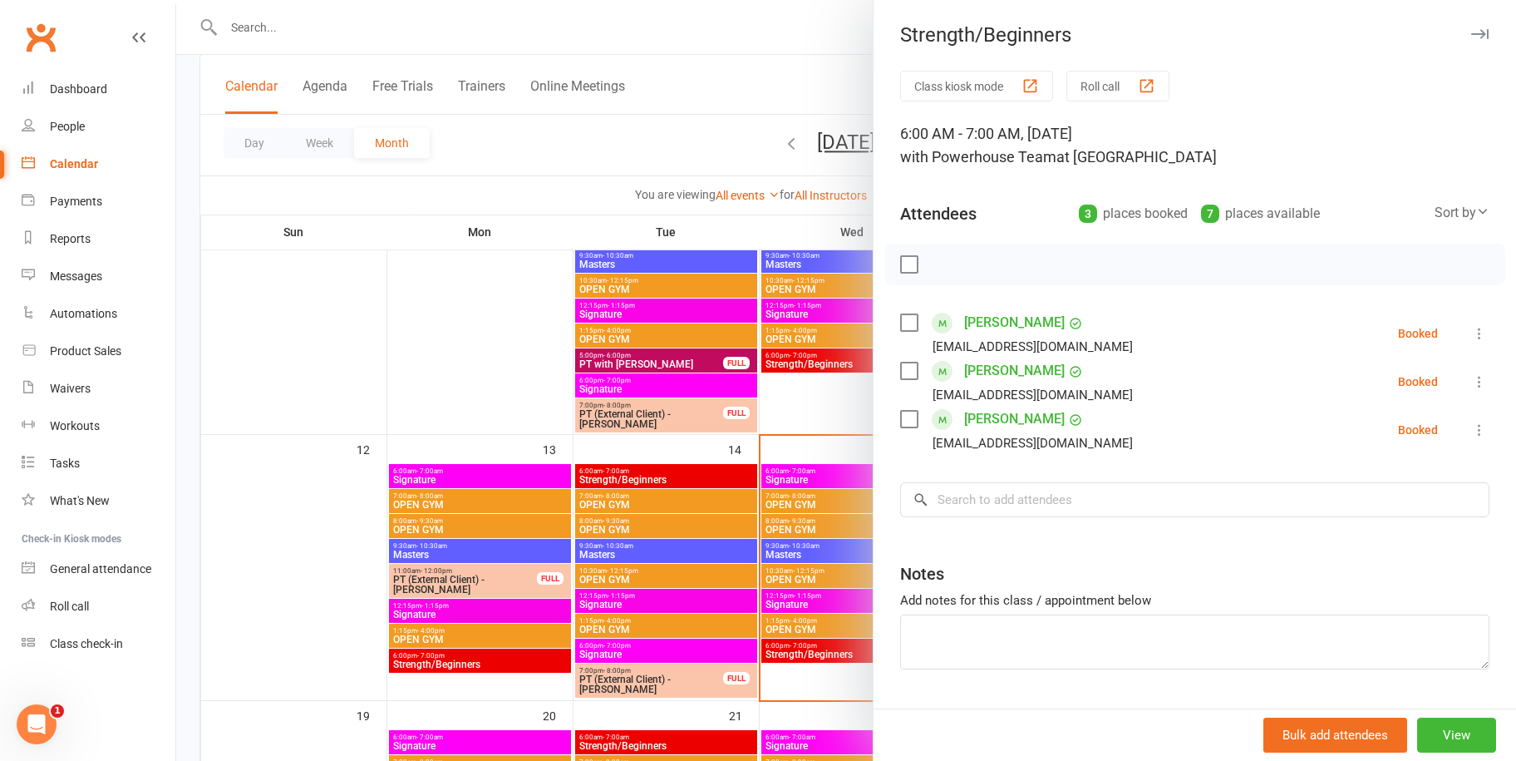
click at [1471, 32] on icon "button" at bounding box center [1479, 34] width 17 height 10
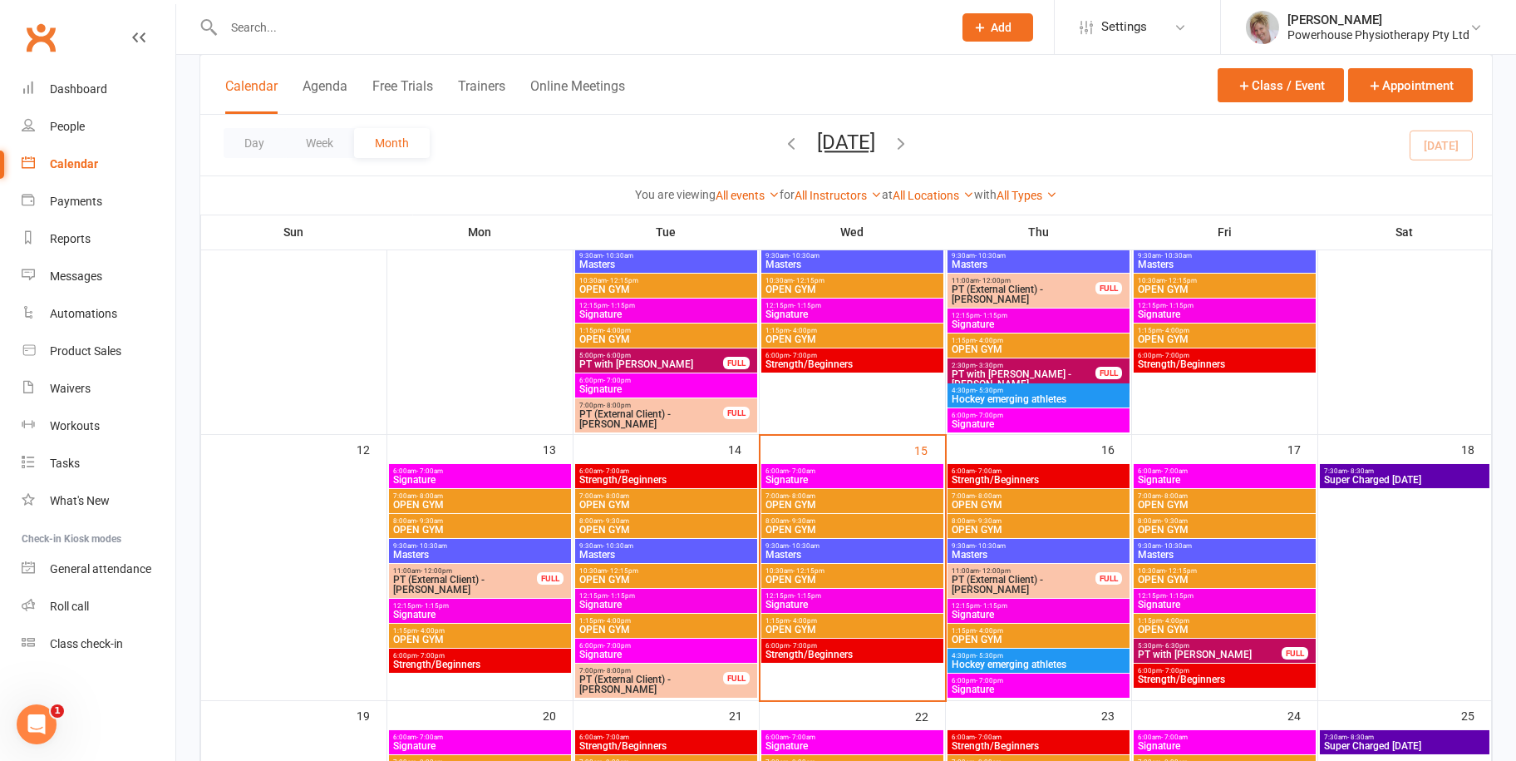
click at [1055, 680] on span "6:00pm - 7:00pm" at bounding box center [1038, 680] width 175 height 7
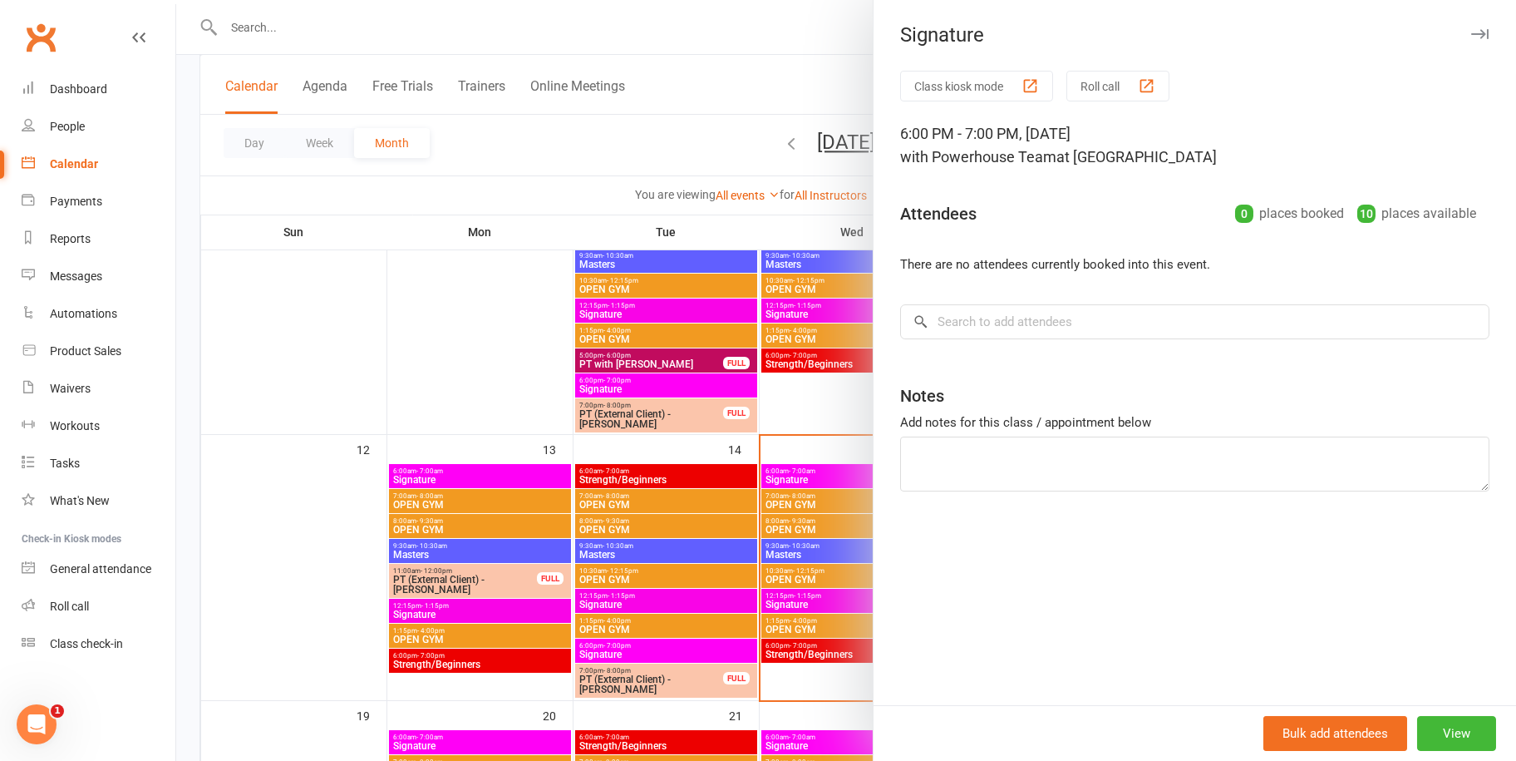
click at [1470, 27] on button "button" at bounding box center [1480, 34] width 20 height 20
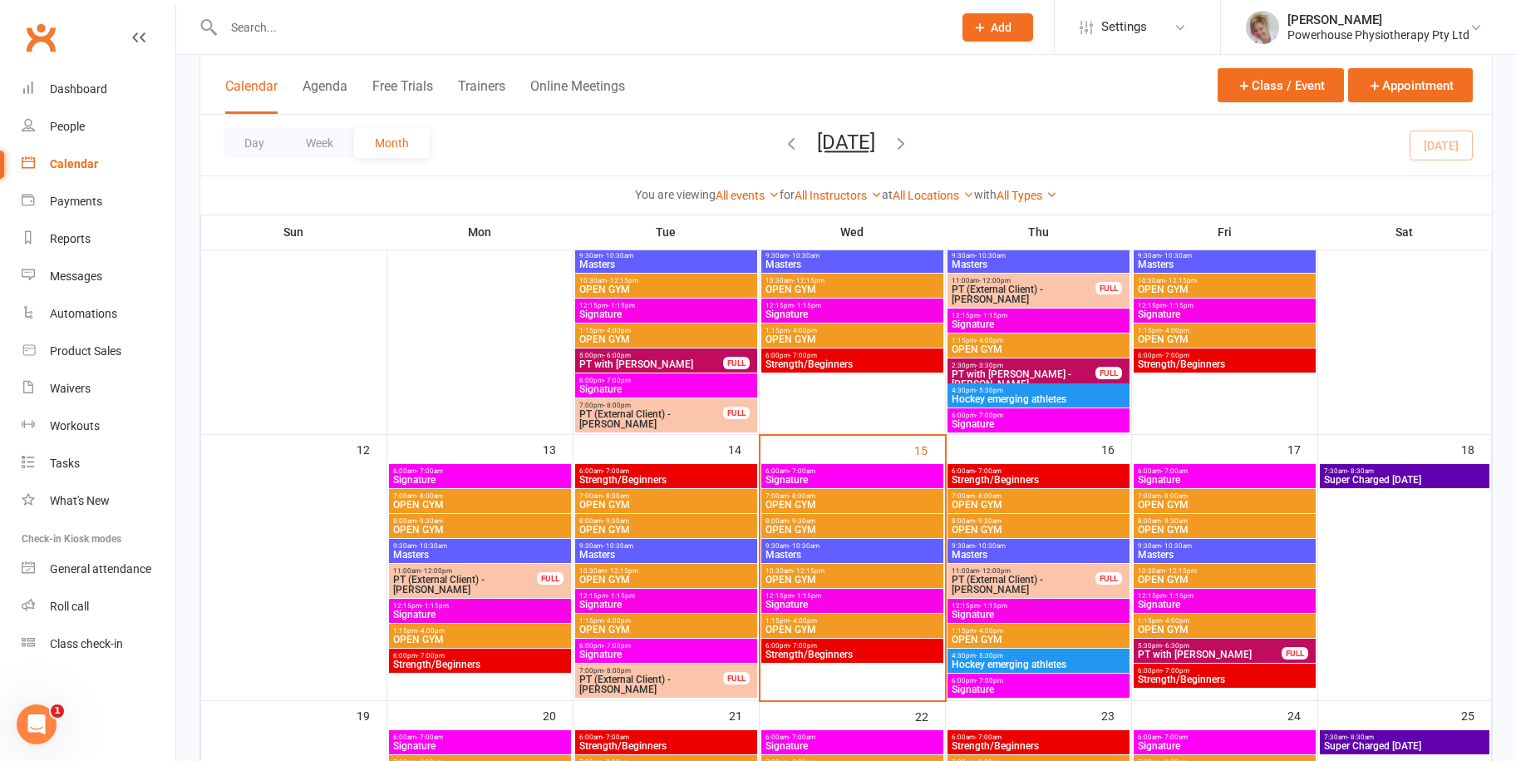
click at [839, 649] on span "Strength/Beginners" at bounding box center [852, 654] width 175 height 10
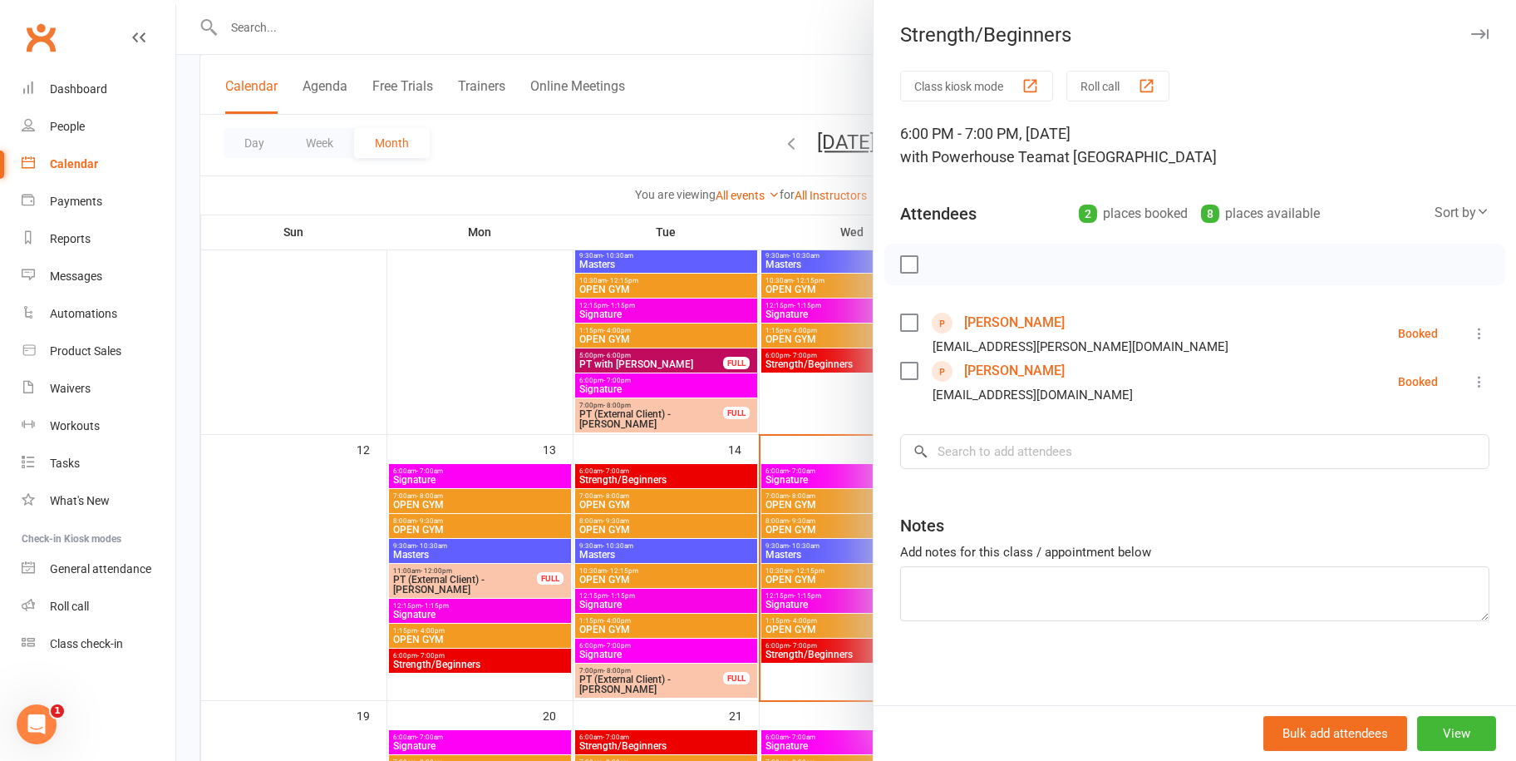
click at [1471, 34] on icon "button" at bounding box center [1479, 34] width 17 height 10
